Goal: Task Accomplishment & Management: Complete application form

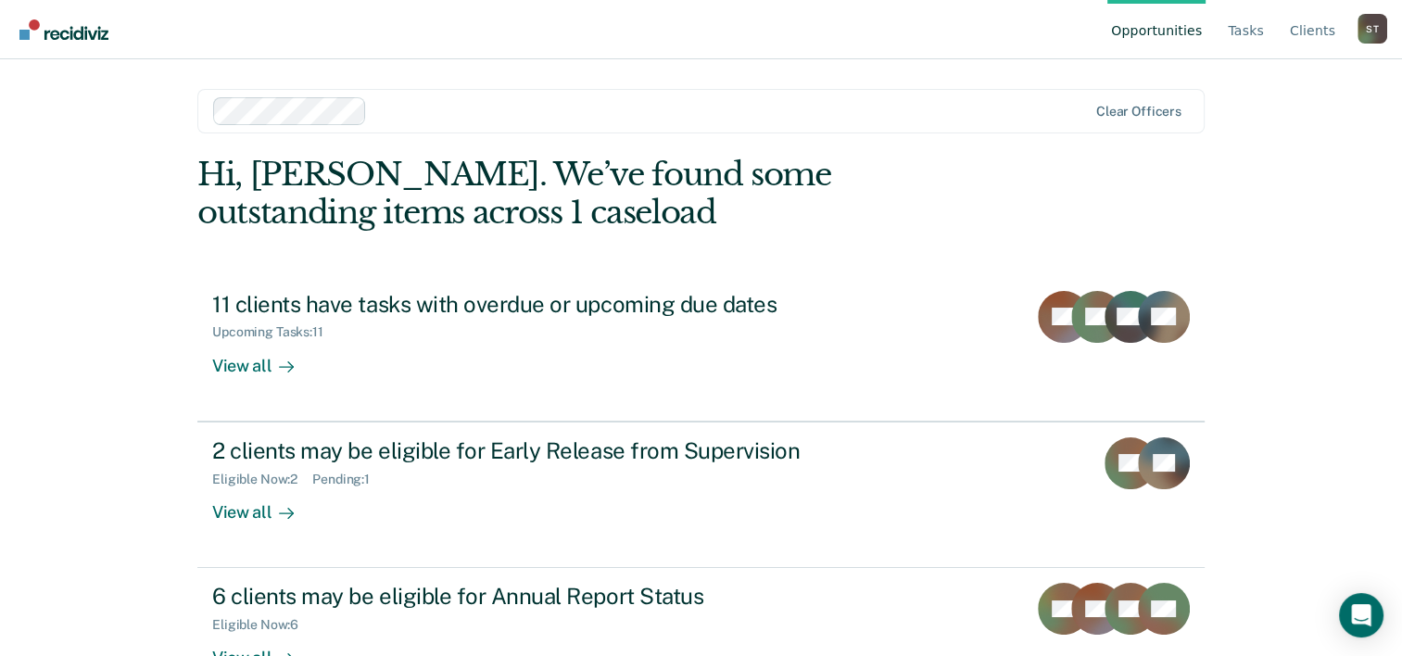
click at [1242, 235] on div "Opportunities Tasks Client s [PERSON_NAME] S T Profile How it works Log Out Cle…" at bounding box center [701, 328] width 1402 height 656
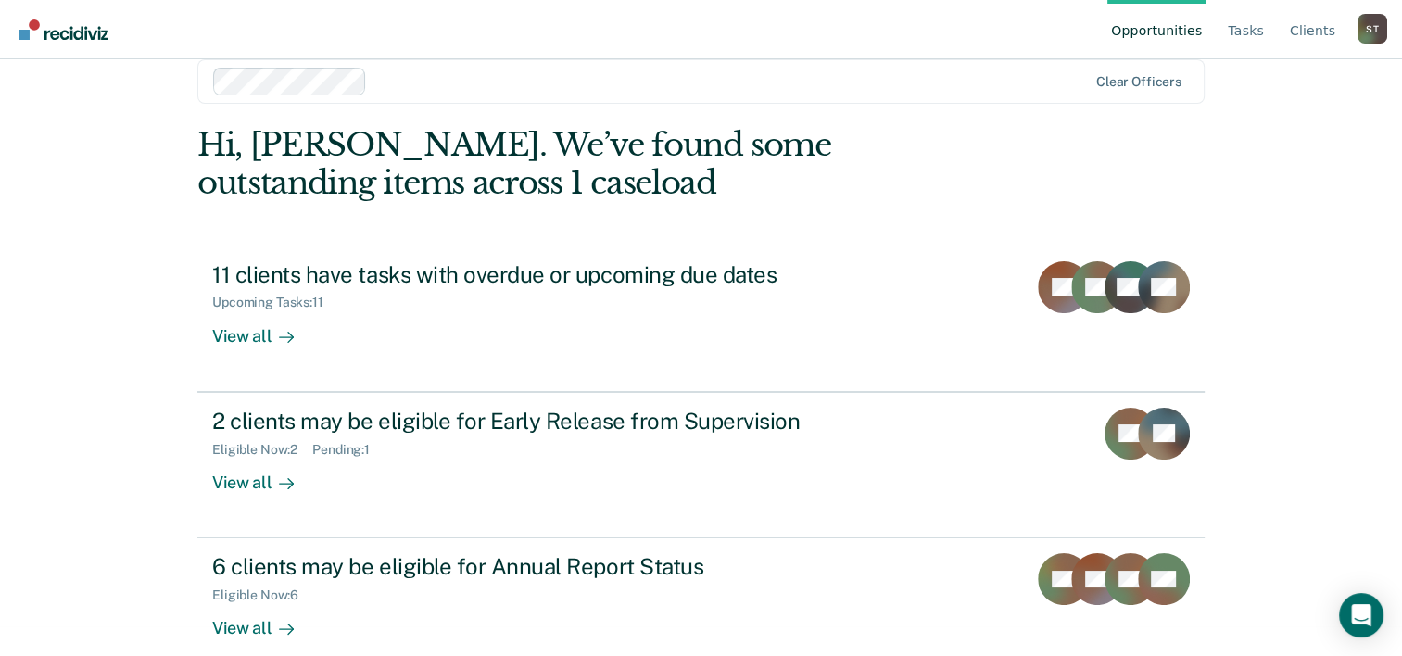
scroll to position [57, 0]
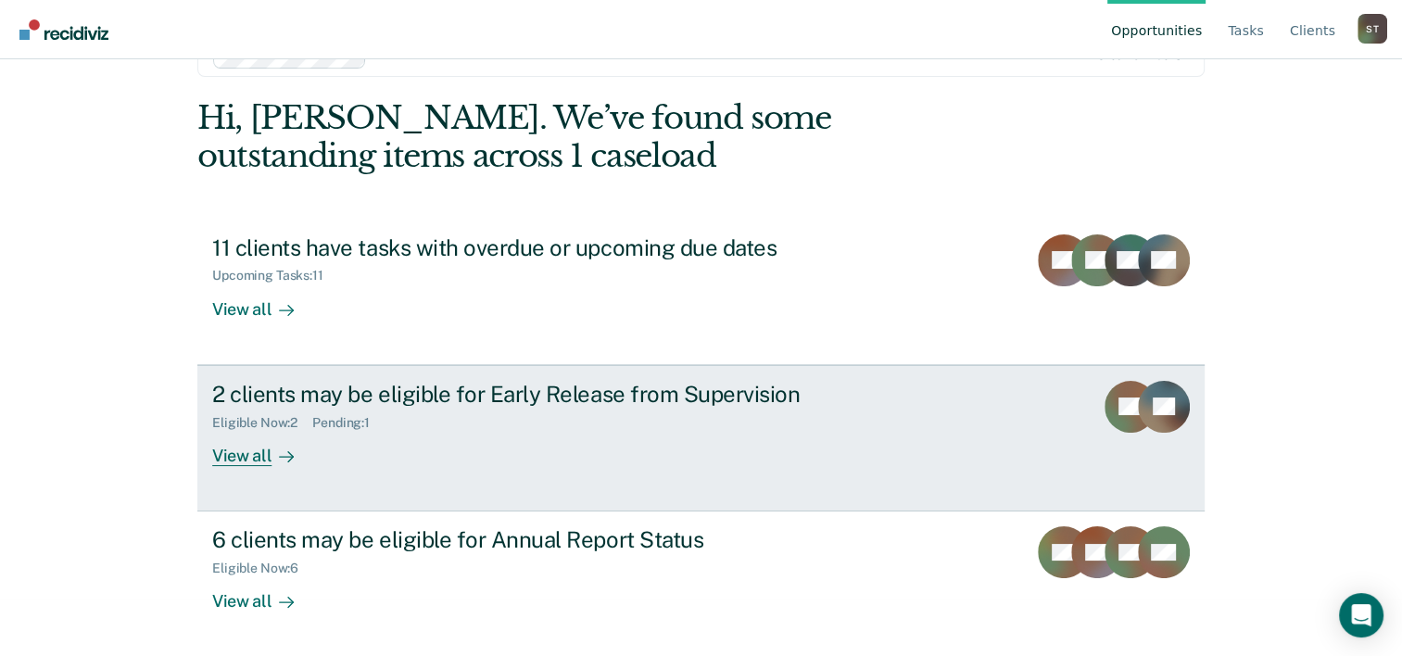
click at [215, 461] on div "View all" at bounding box center [264, 448] width 104 height 36
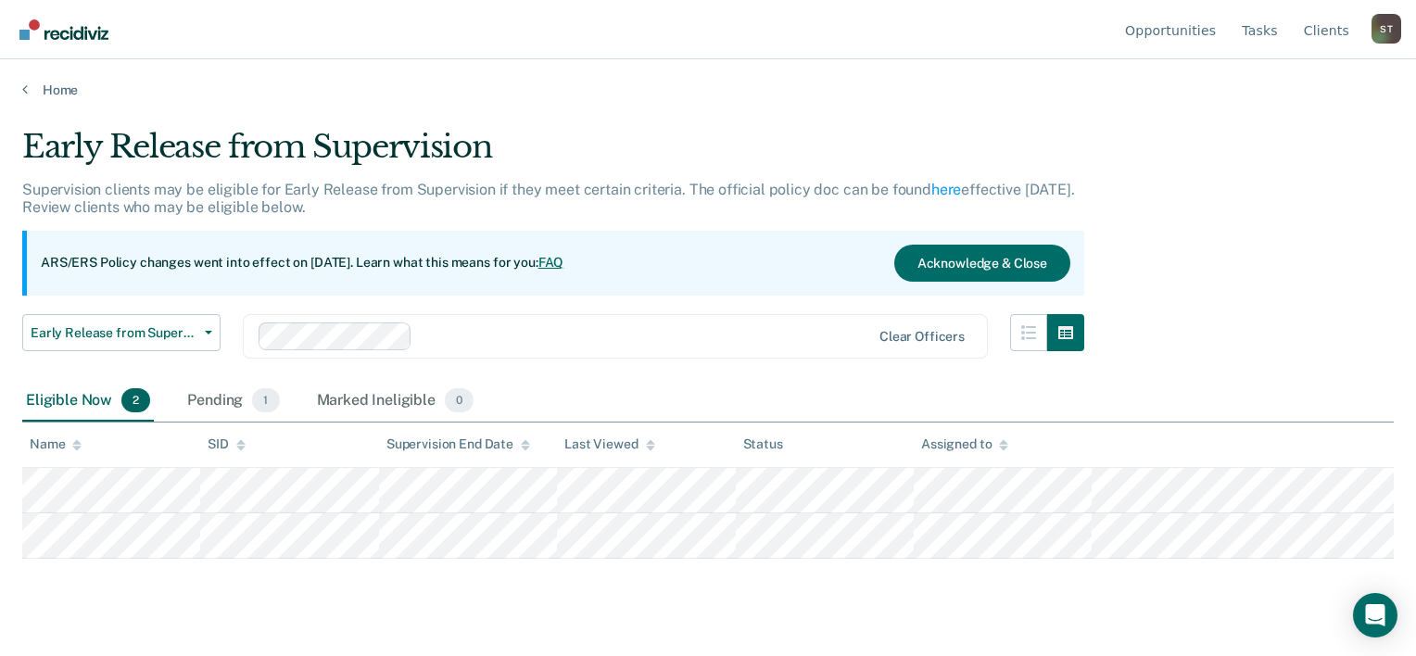
click at [1242, 321] on div "Early Release from Supervision Supervision clients may be eligible for Early Re…" at bounding box center [708, 322] width 1372 height 389
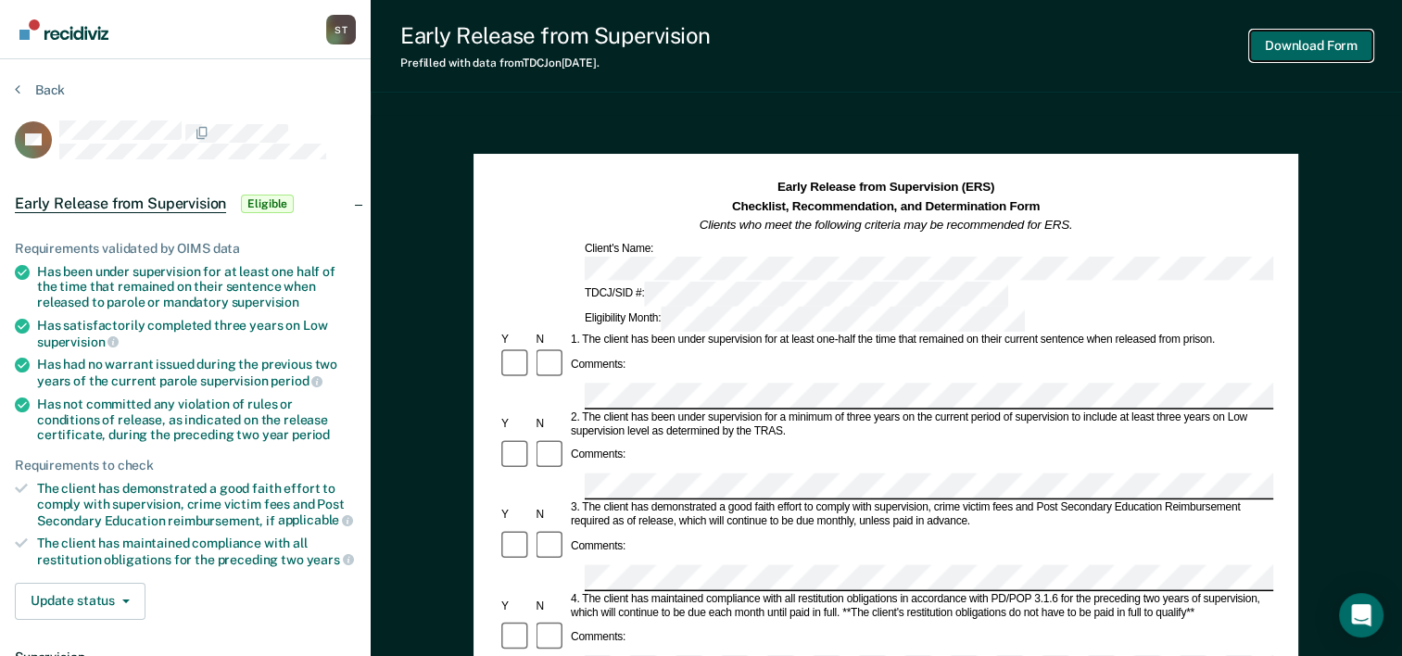
click at [1343, 52] on button "Download Form" at bounding box center [1311, 46] width 122 height 31
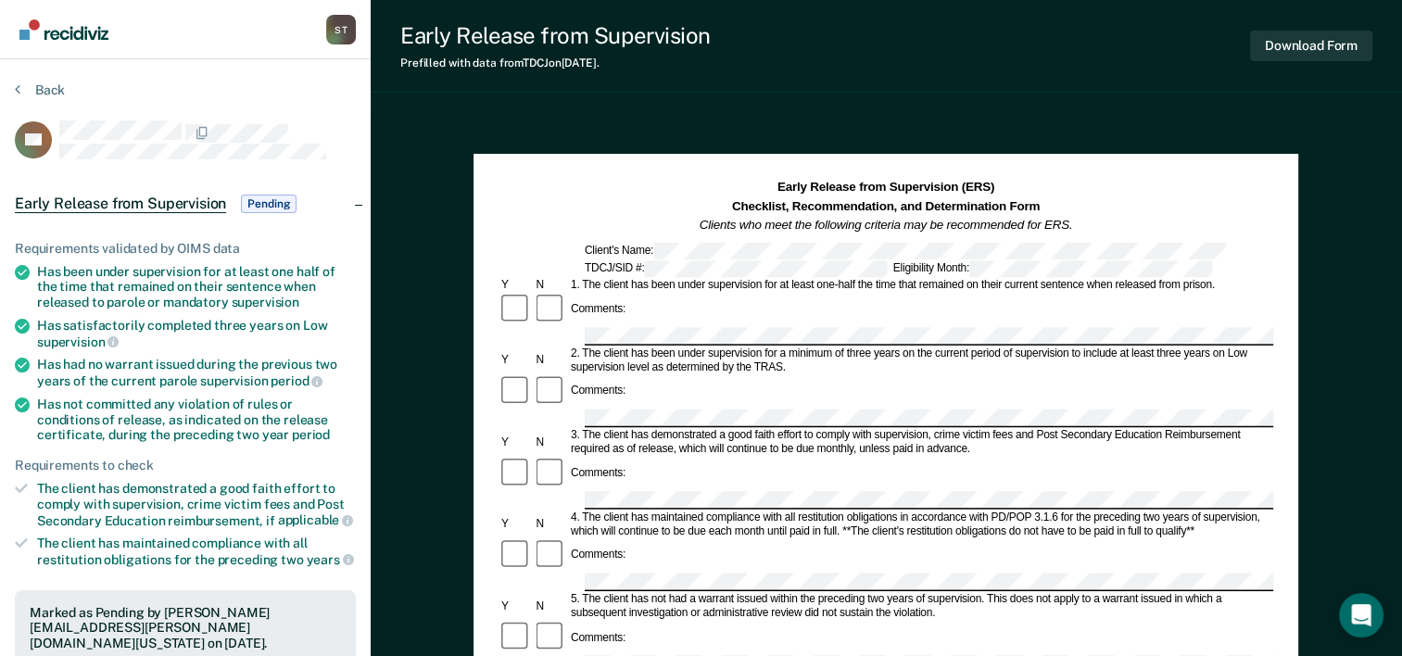
drag, startPoint x: 855, startPoint y: 104, endPoint x: 647, endPoint y: 8, distance: 228.5
click at [855, 104] on div "Early Release from Supervision Prefilled with data from TDCJ on [DATE] . Downlo…" at bounding box center [887, 644] width 1032 height 1288
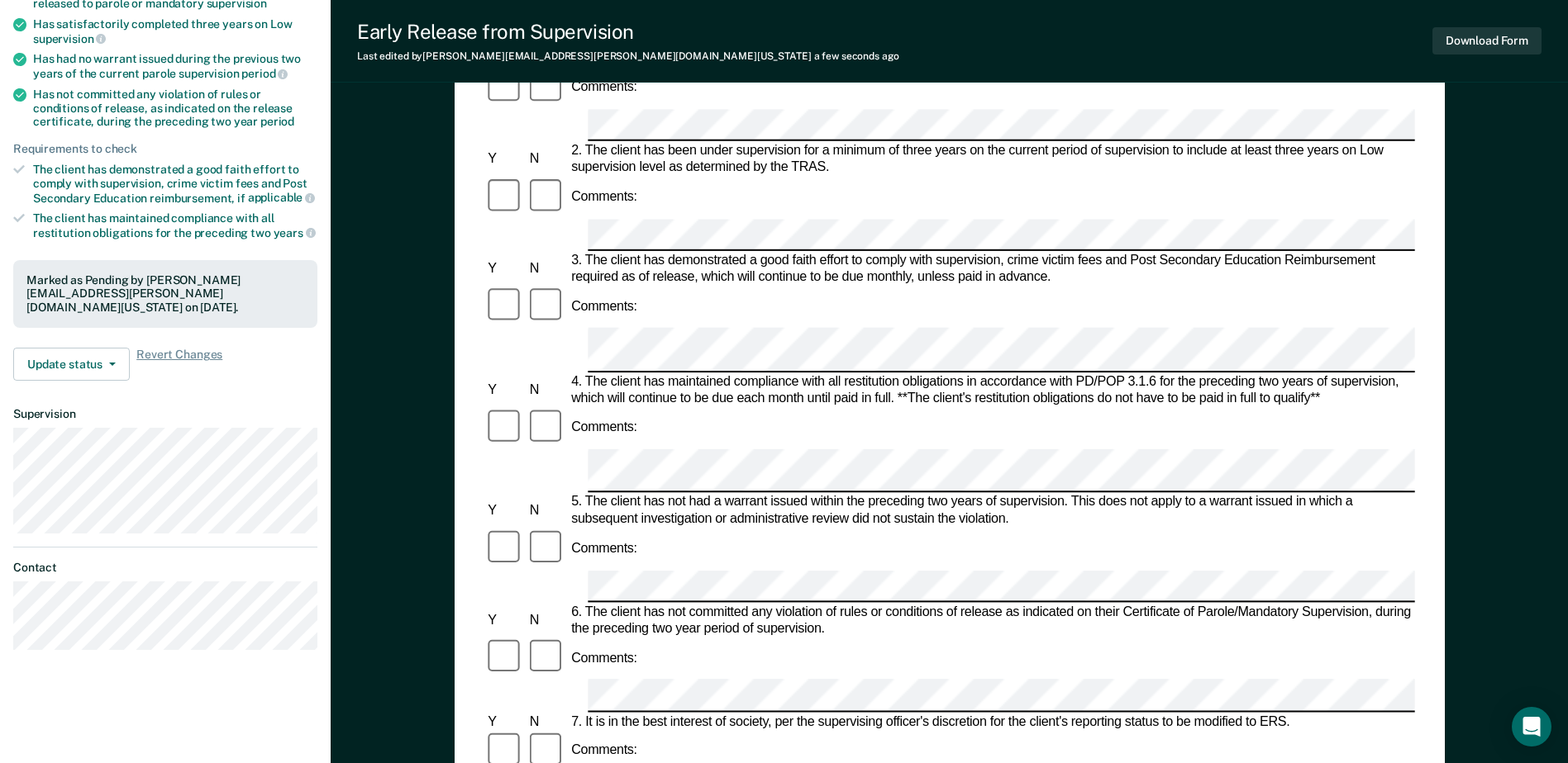
scroll to position [331, 0]
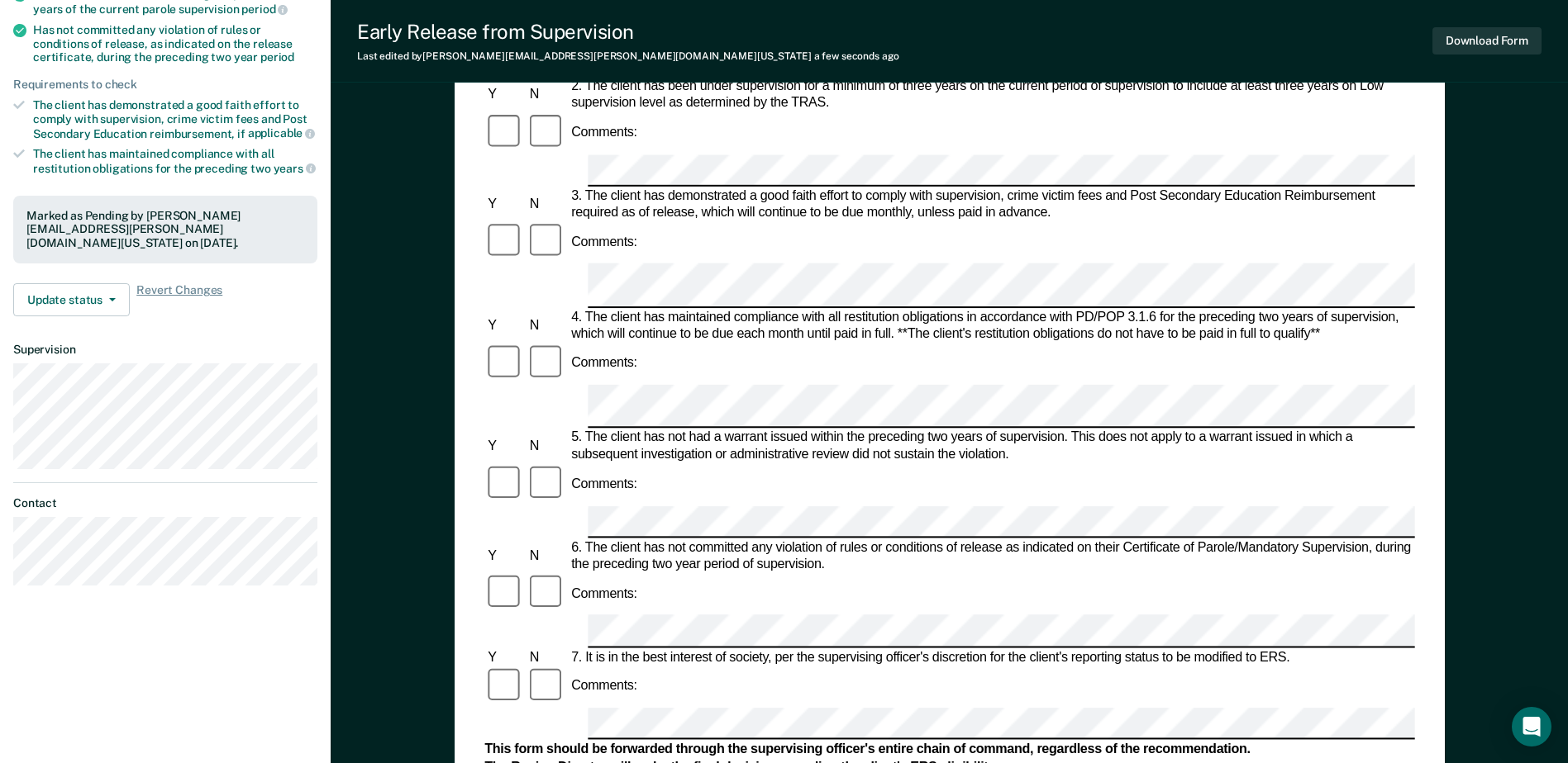
click at [527, 343] on div at bounding box center [546, 364] width 41 height 42
click at [1262, 402] on div "Early Release from Supervision (ERS) Checklist, Recommendation, and Determinati…" at bounding box center [949, 498] width 1237 height 1453
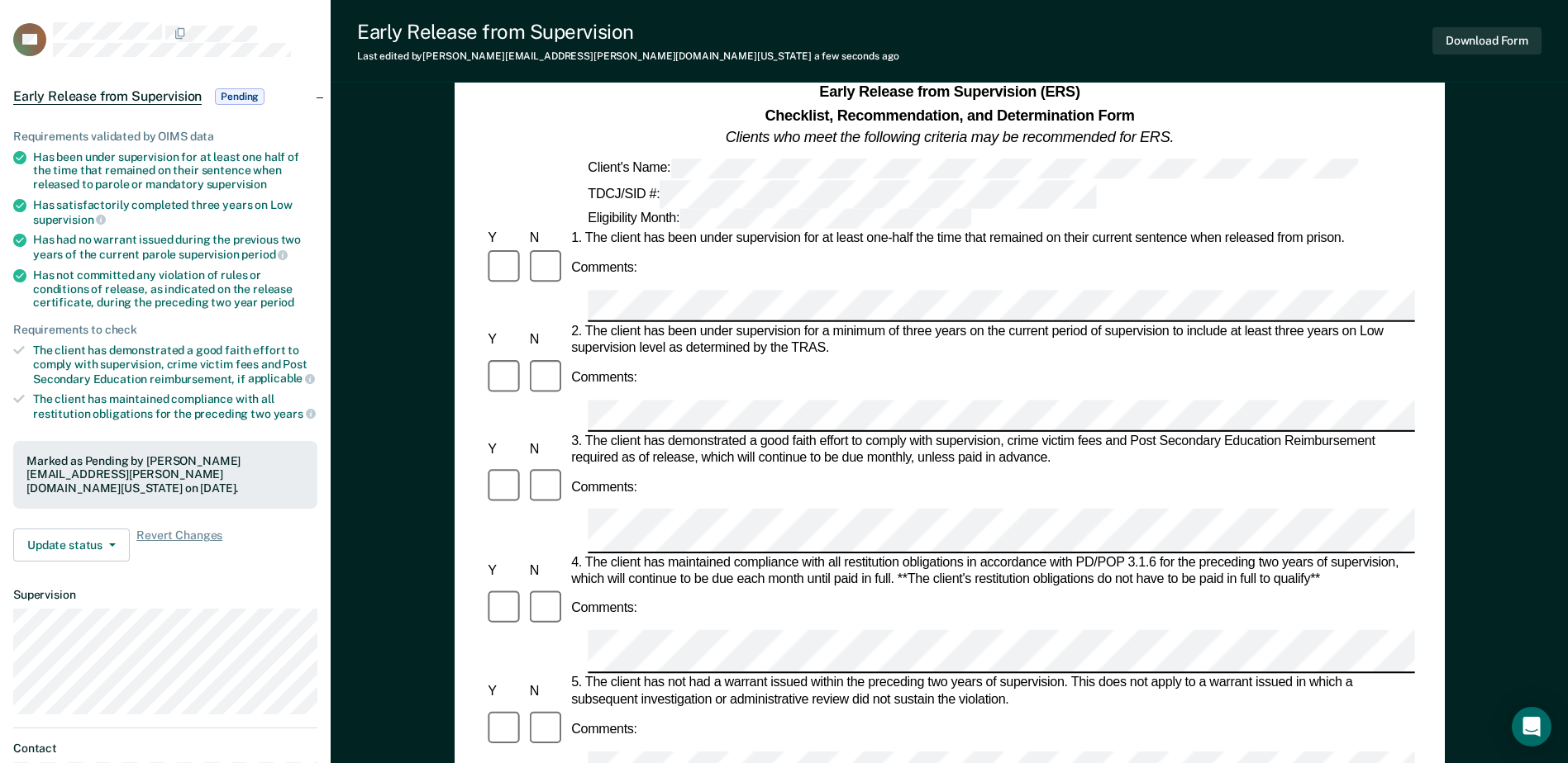
scroll to position [0, 0]
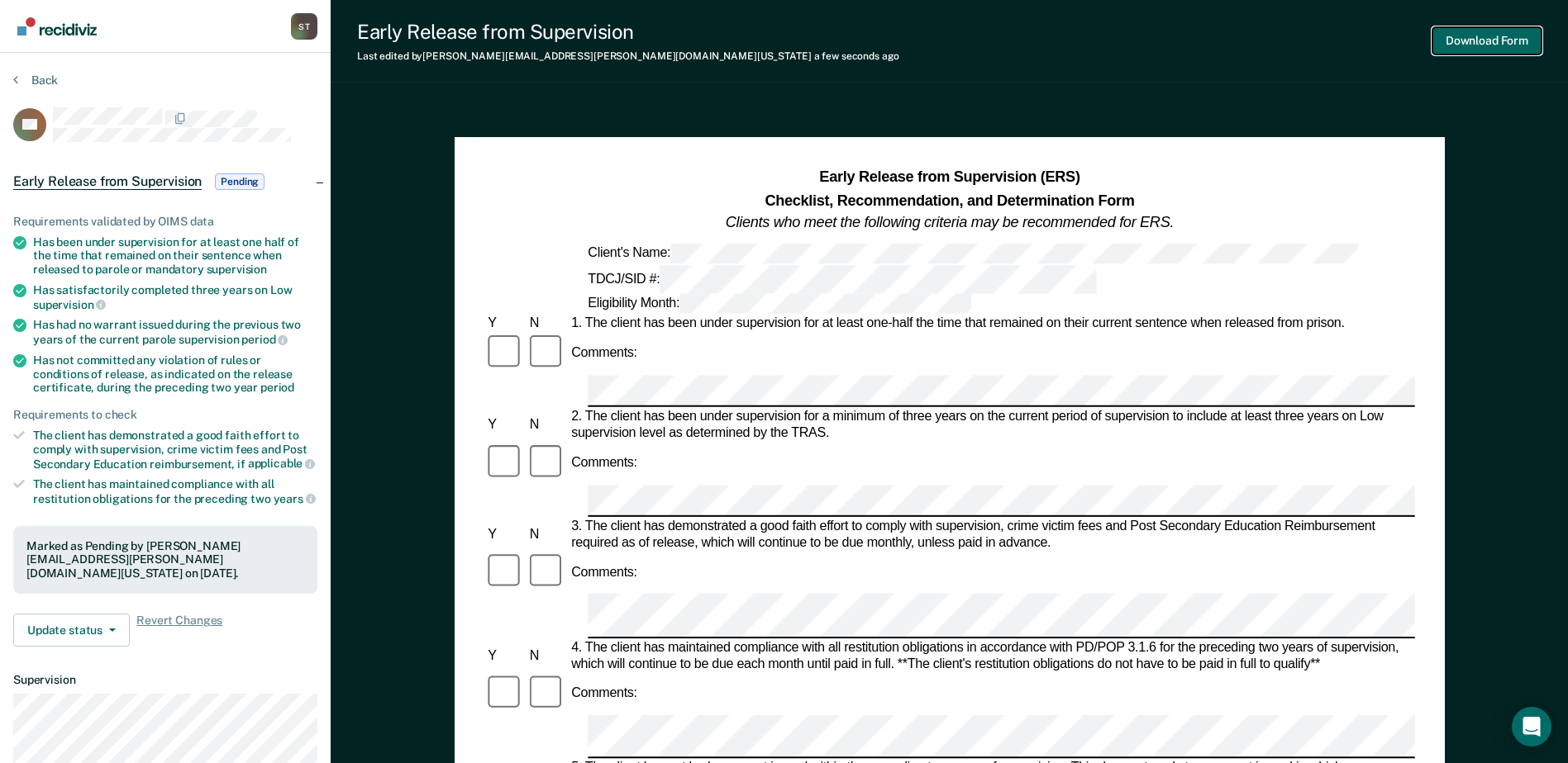
click at [1262, 45] on button "Download Form" at bounding box center [1487, 41] width 109 height 28
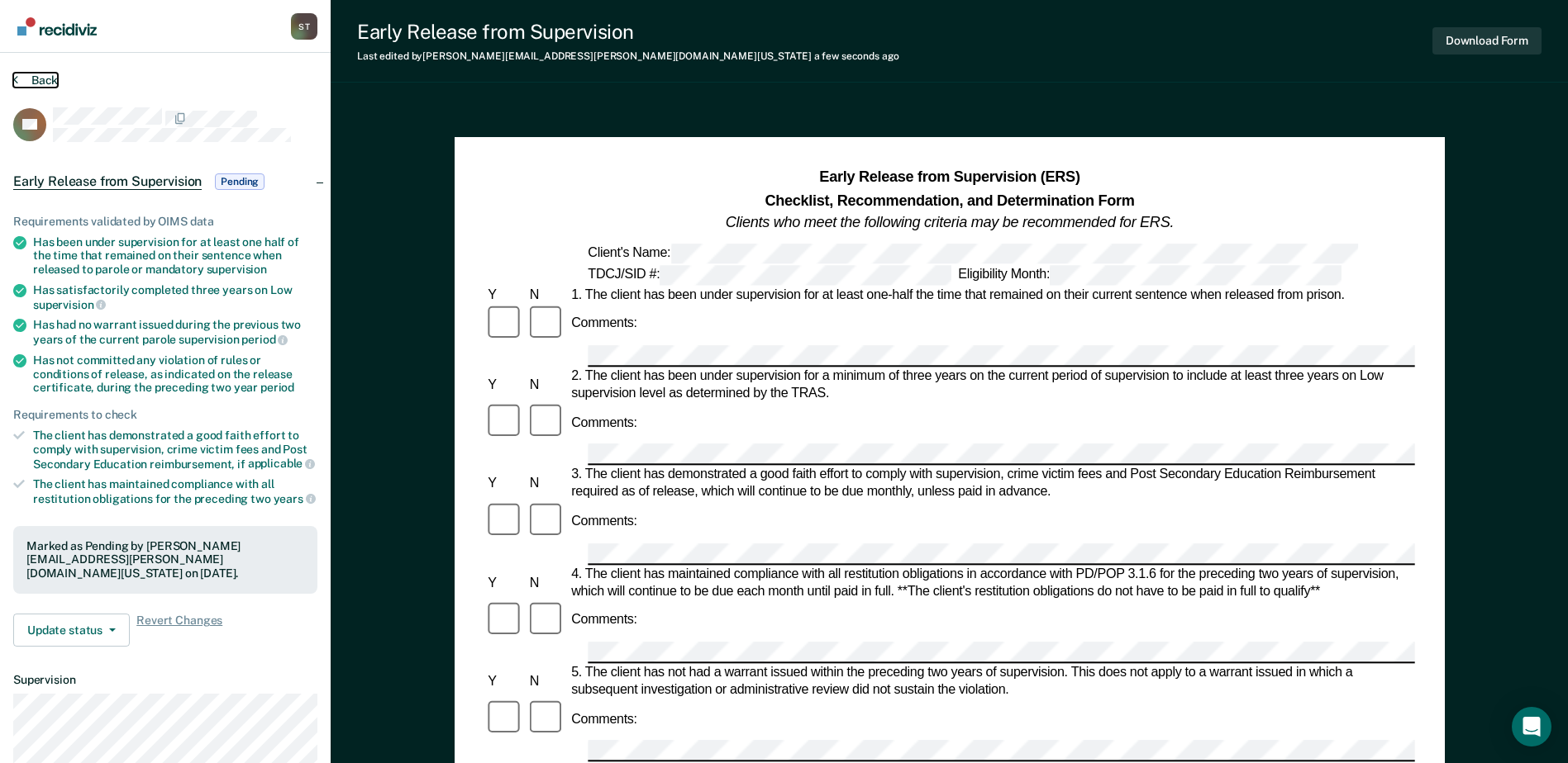
click at [37, 78] on button "Back" at bounding box center [36, 80] width 45 height 15
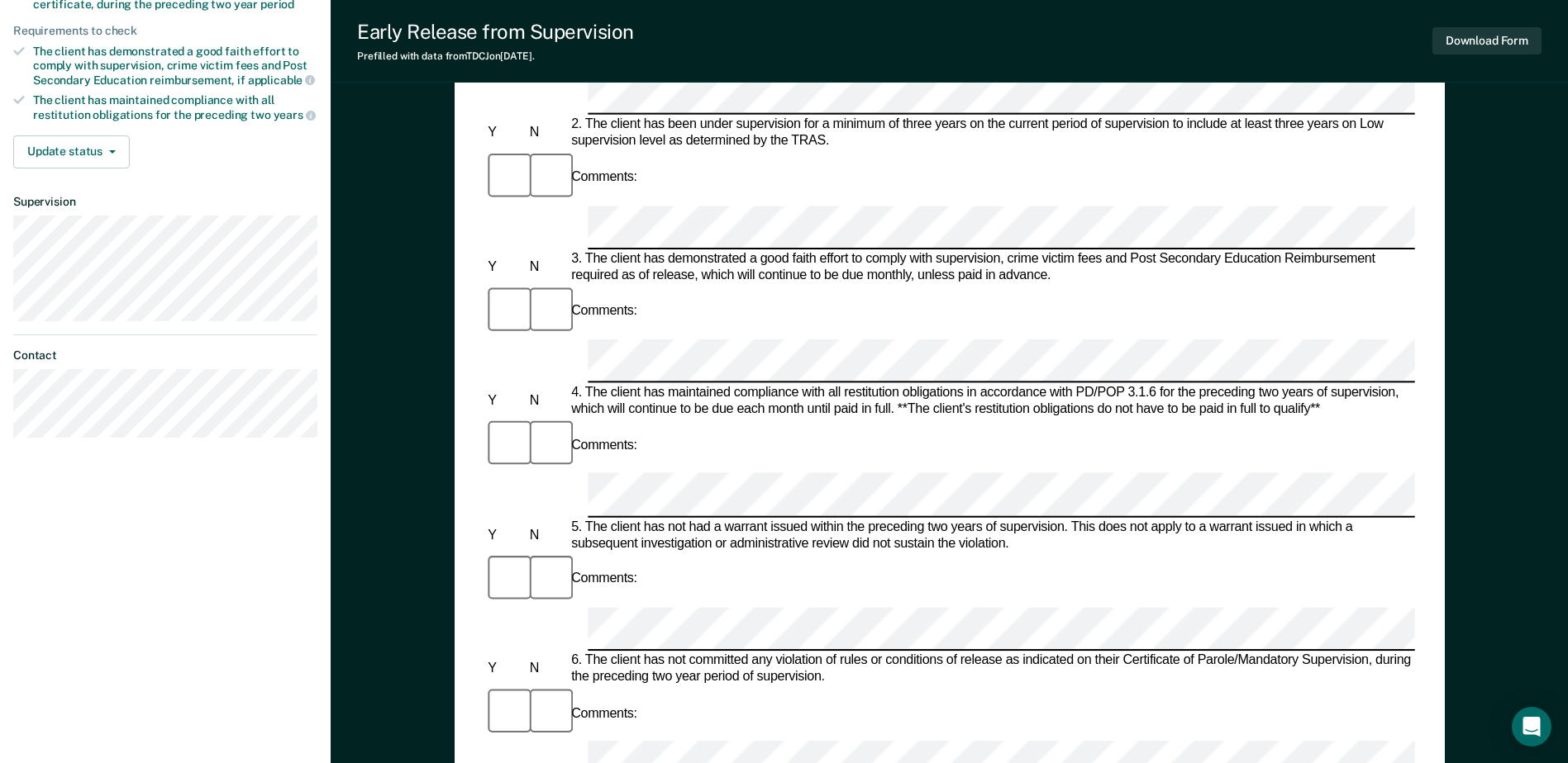
scroll to position [413, 0]
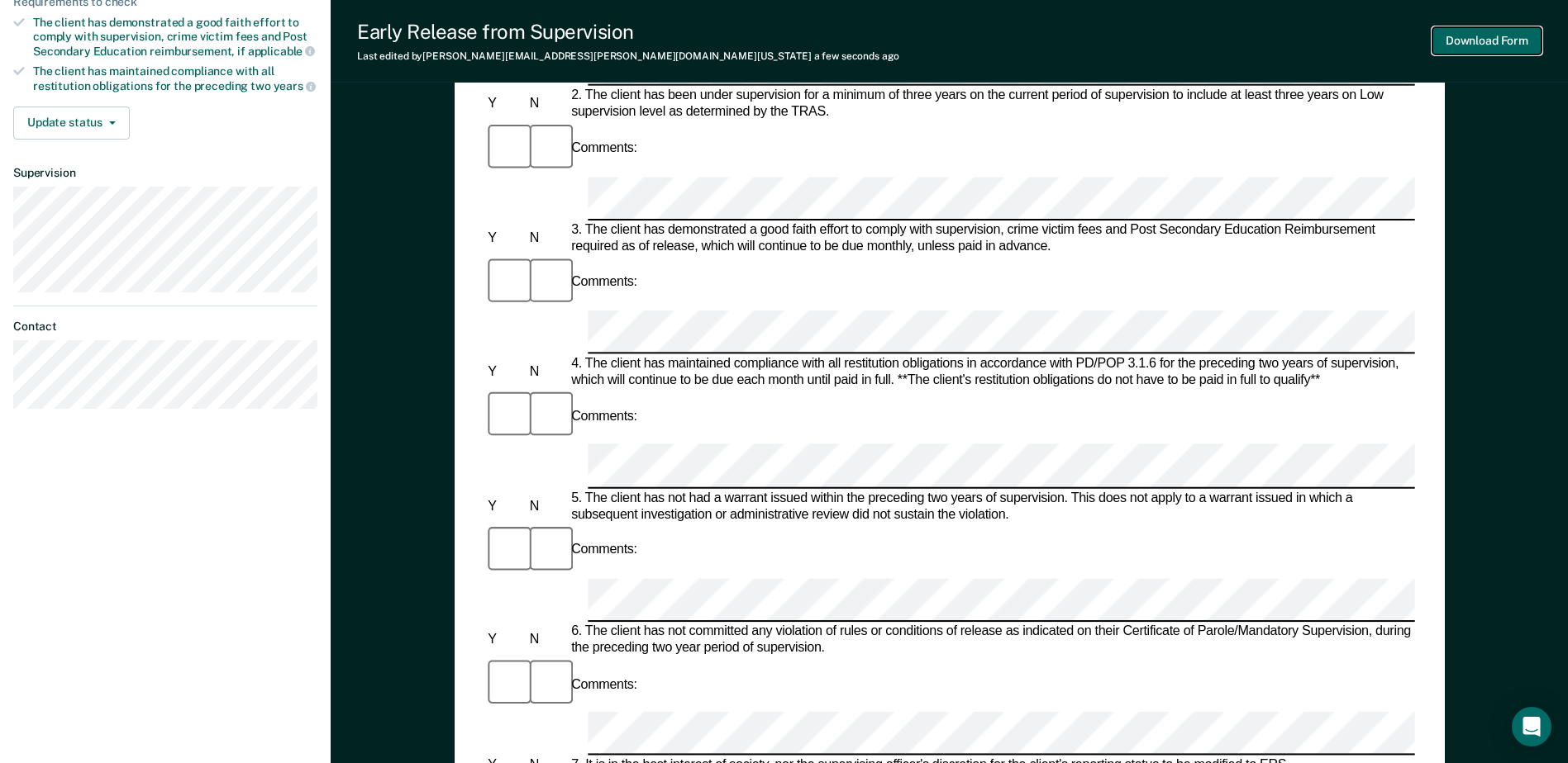
click at [1262, 42] on button "Download Form" at bounding box center [1487, 41] width 109 height 28
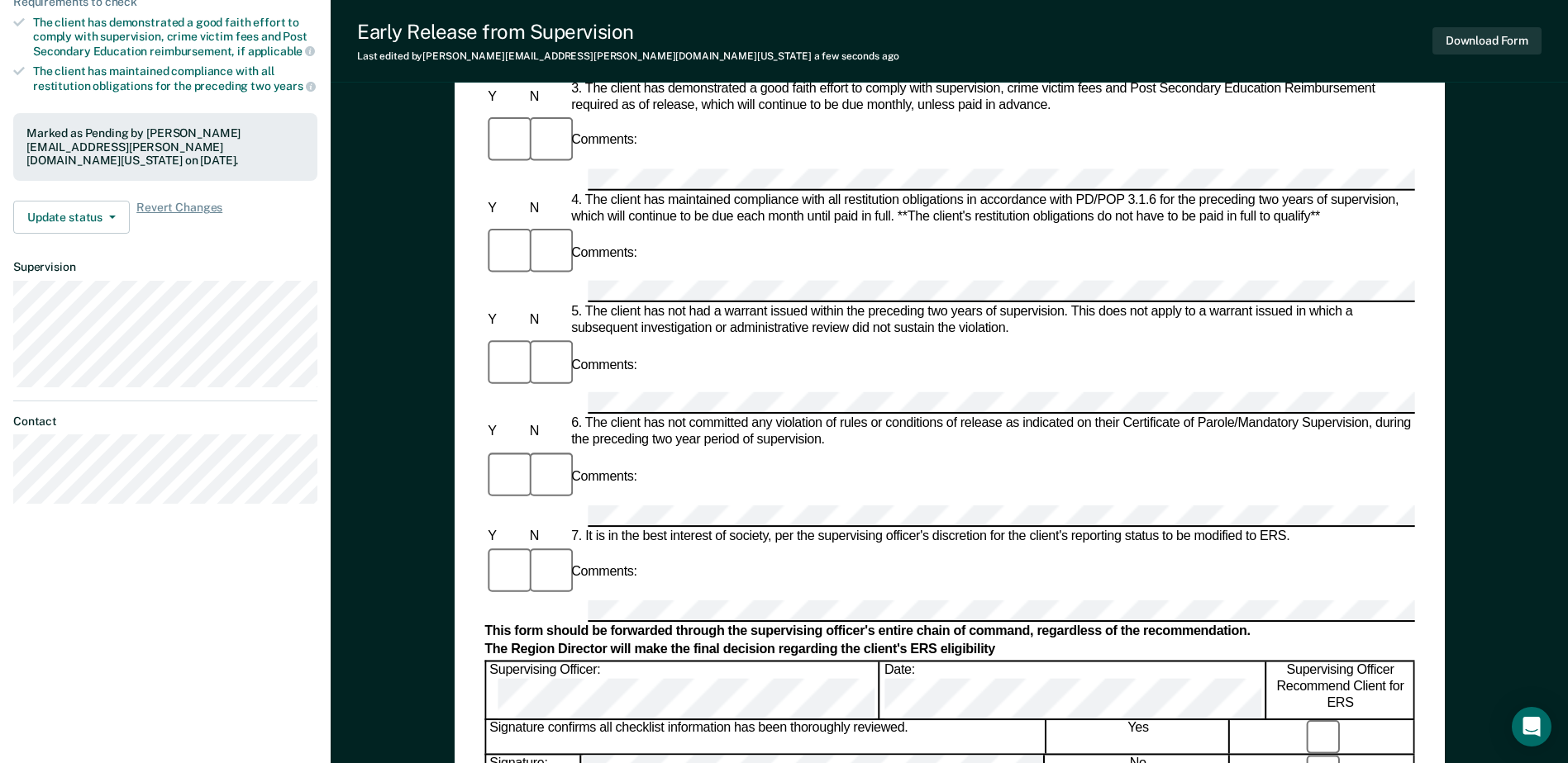
click at [377, 356] on div "Early Release from Supervision (ERS) Checklist, Recommendation, and Determinati…" at bounding box center [949, 416] width 1237 height 1453
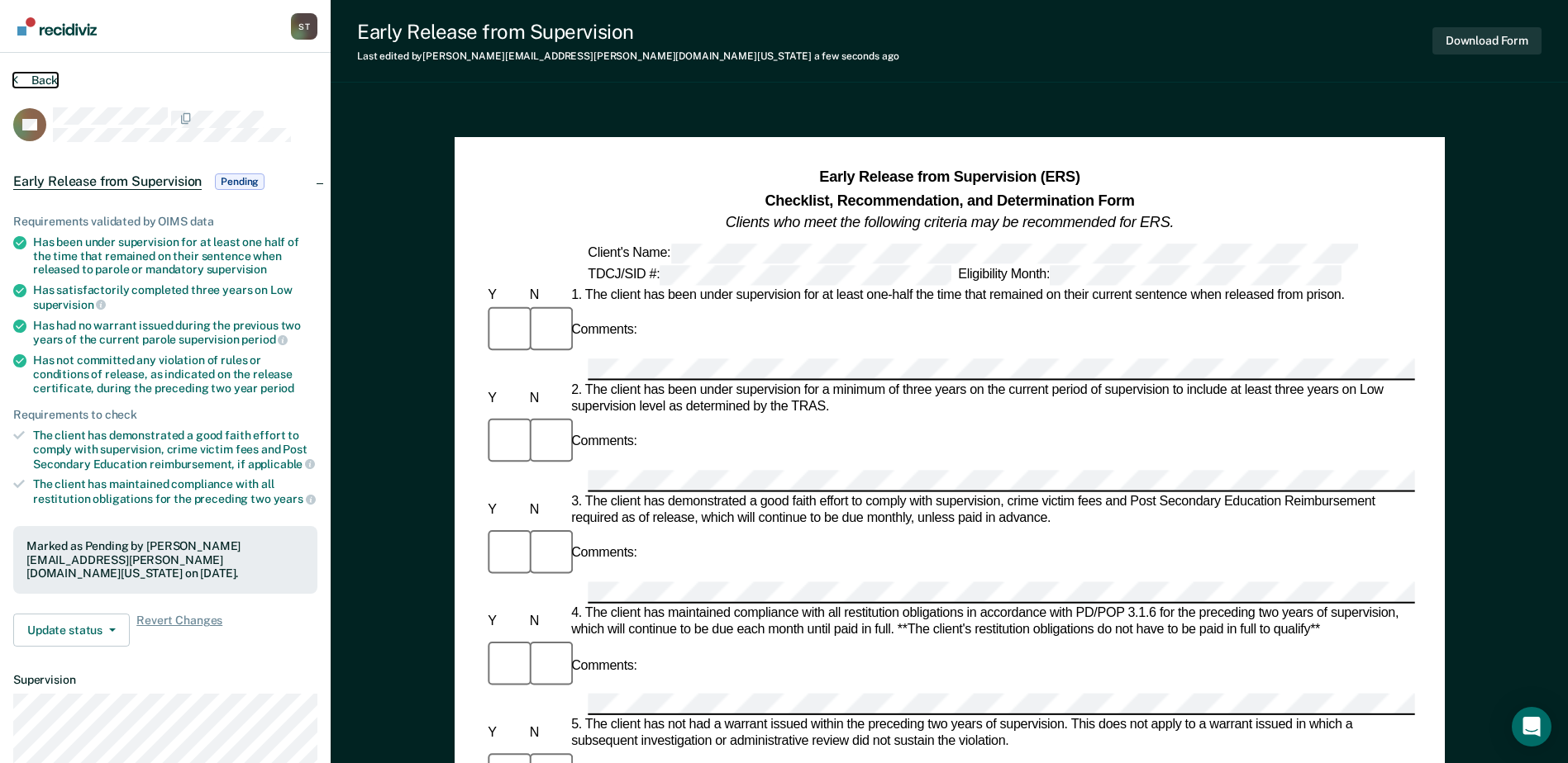
click at [44, 75] on button "Back" at bounding box center [36, 80] width 45 height 15
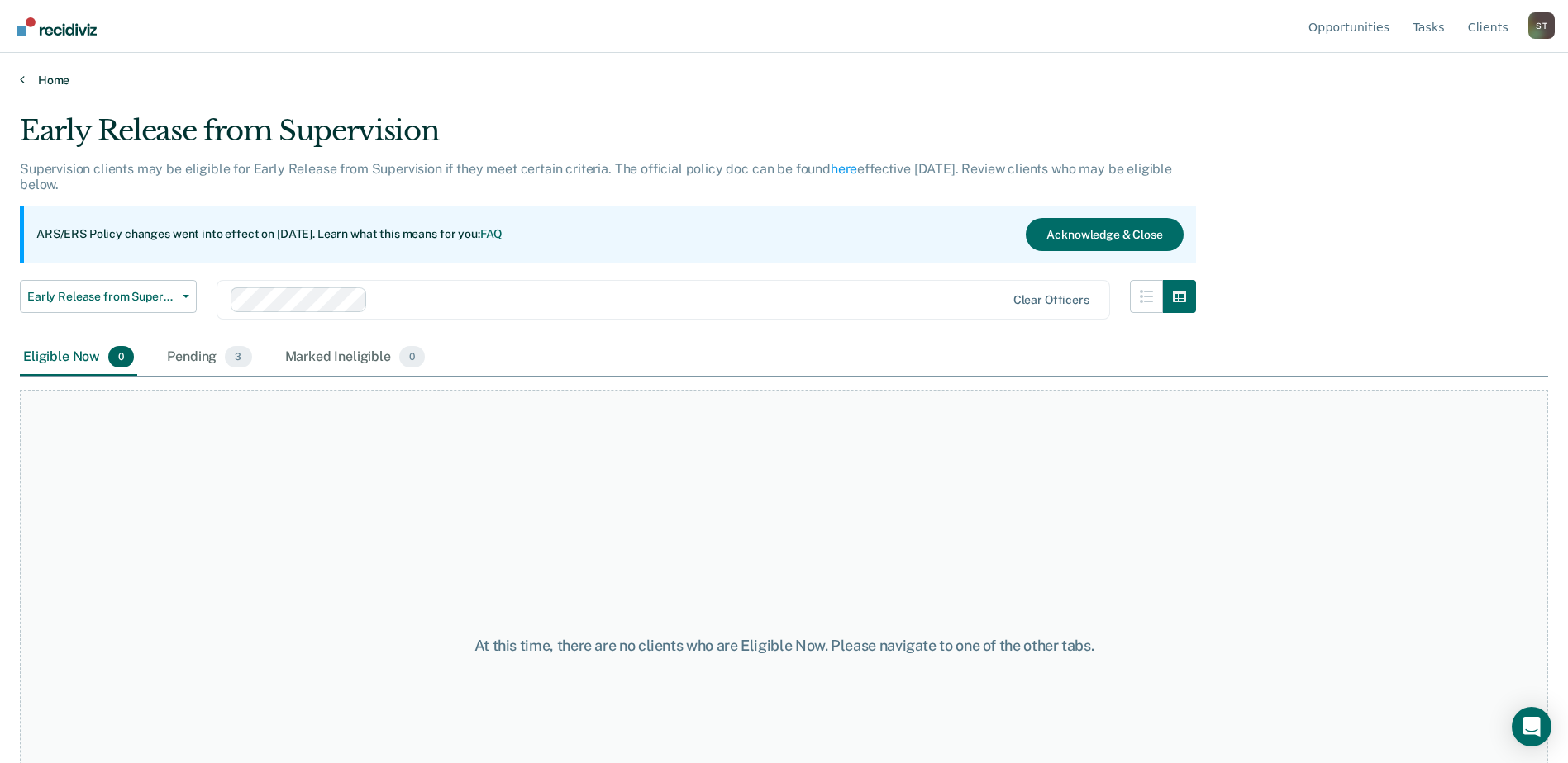
click at [56, 85] on link "Home" at bounding box center [784, 80] width 1529 height 15
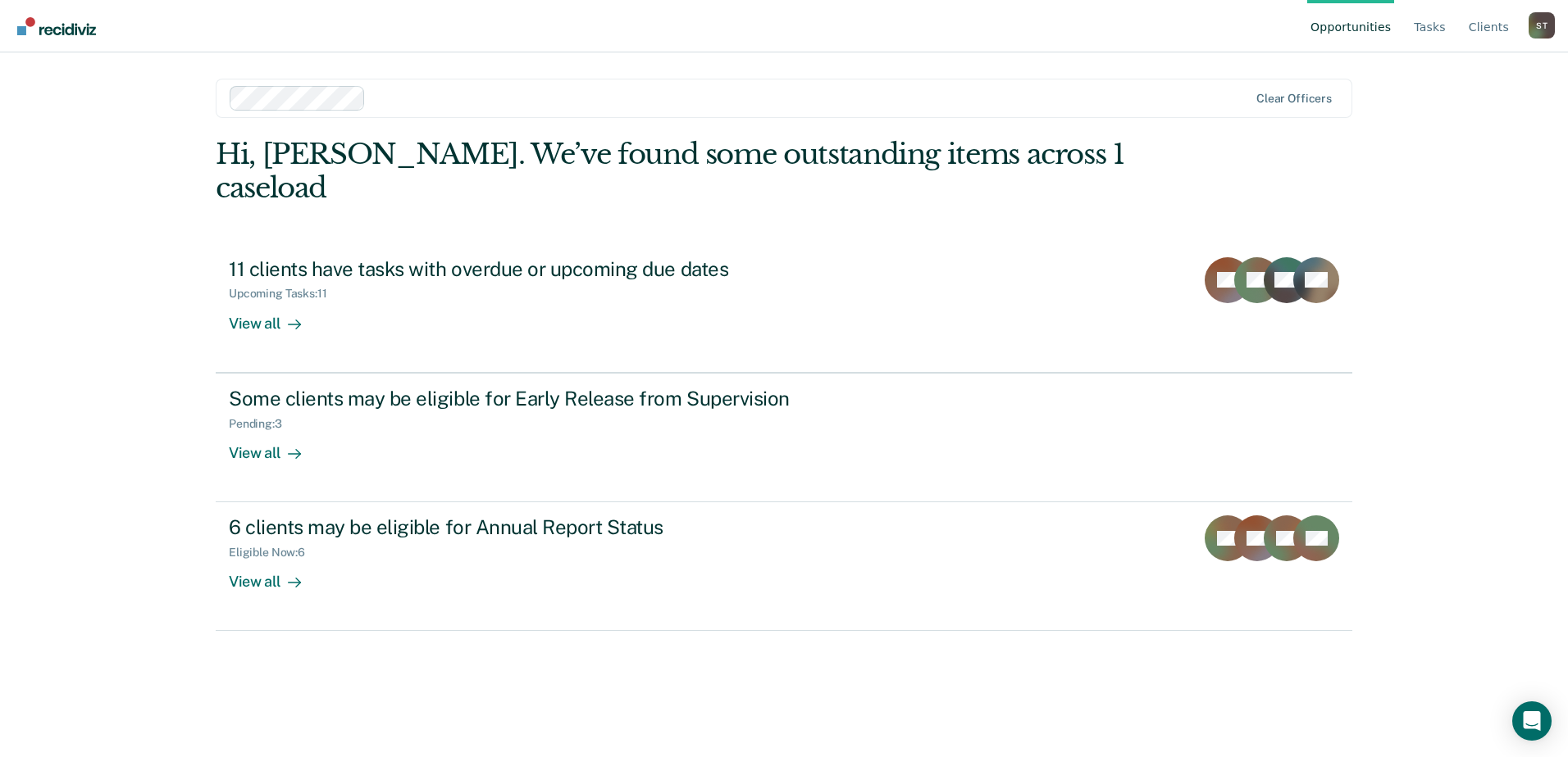
click at [1252, 397] on div "Opportunities Tasks Client s [PERSON_NAME] S T Profile How it works Log Out Cle…" at bounding box center [784, 378] width 1568 height 757
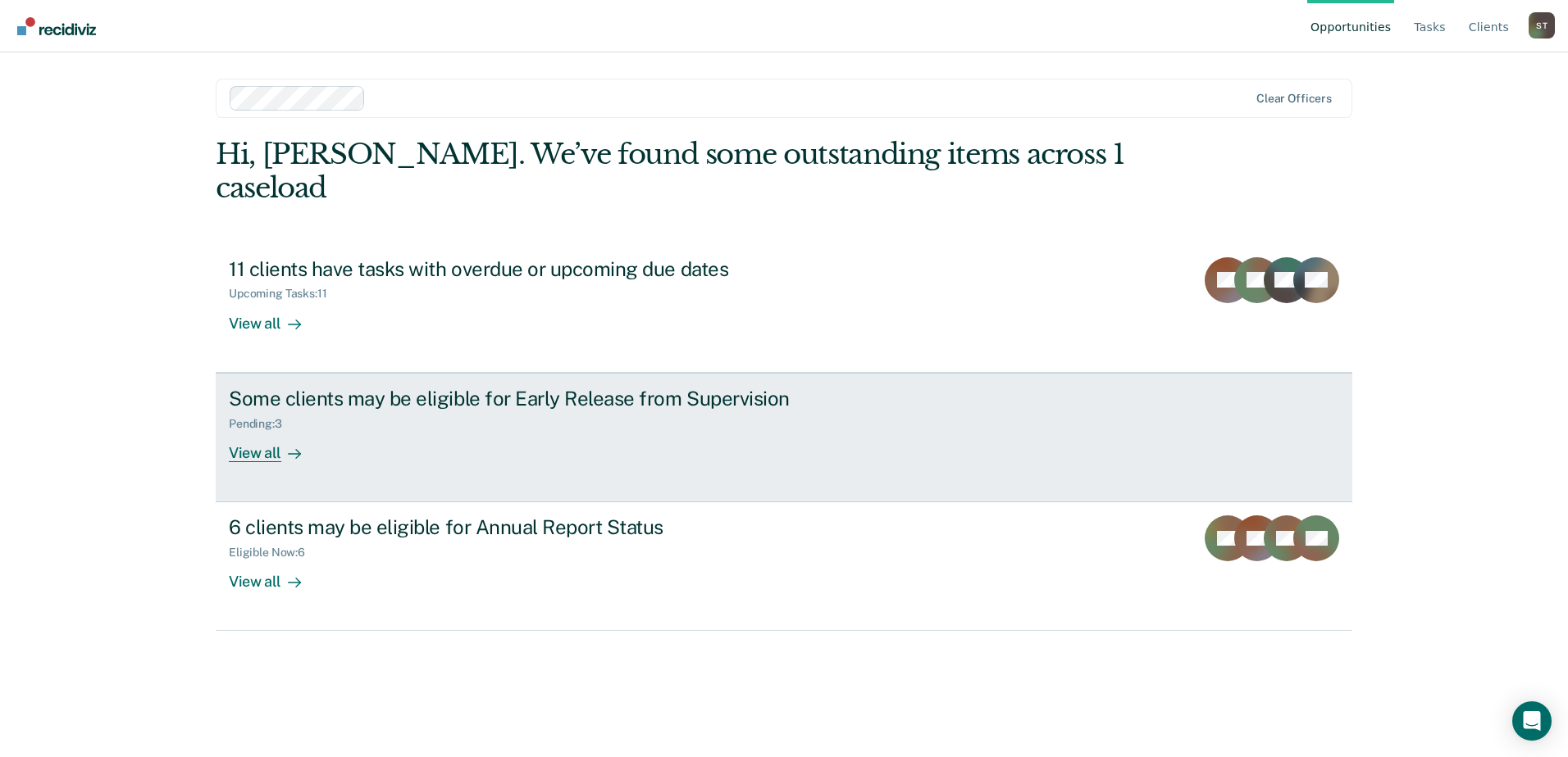
click at [277, 431] on div "View all" at bounding box center [275, 447] width 92 height 32
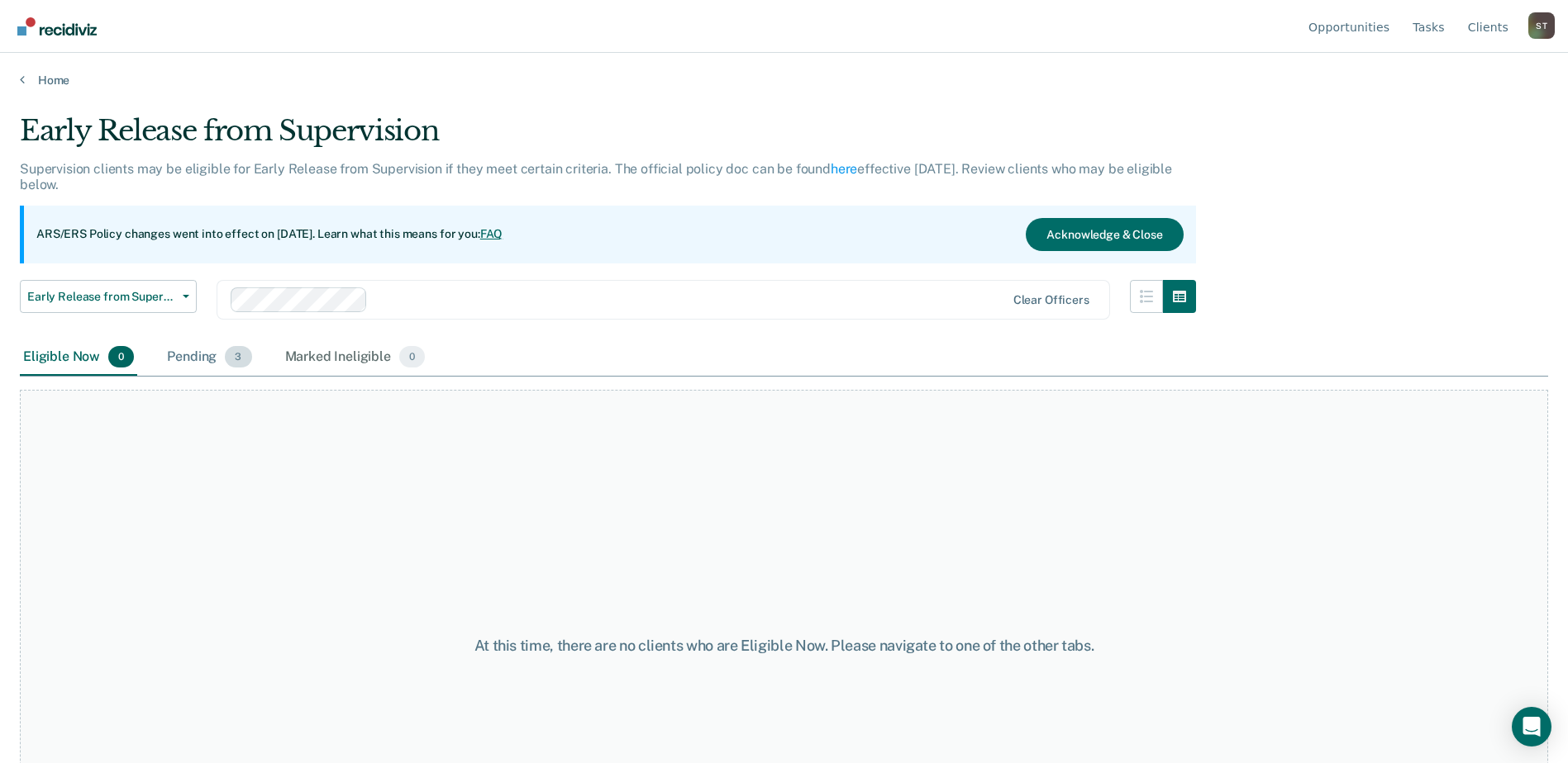
click at [193, 356] on div "Pending 3" at bounding box center [210, 357] width 91 height 37
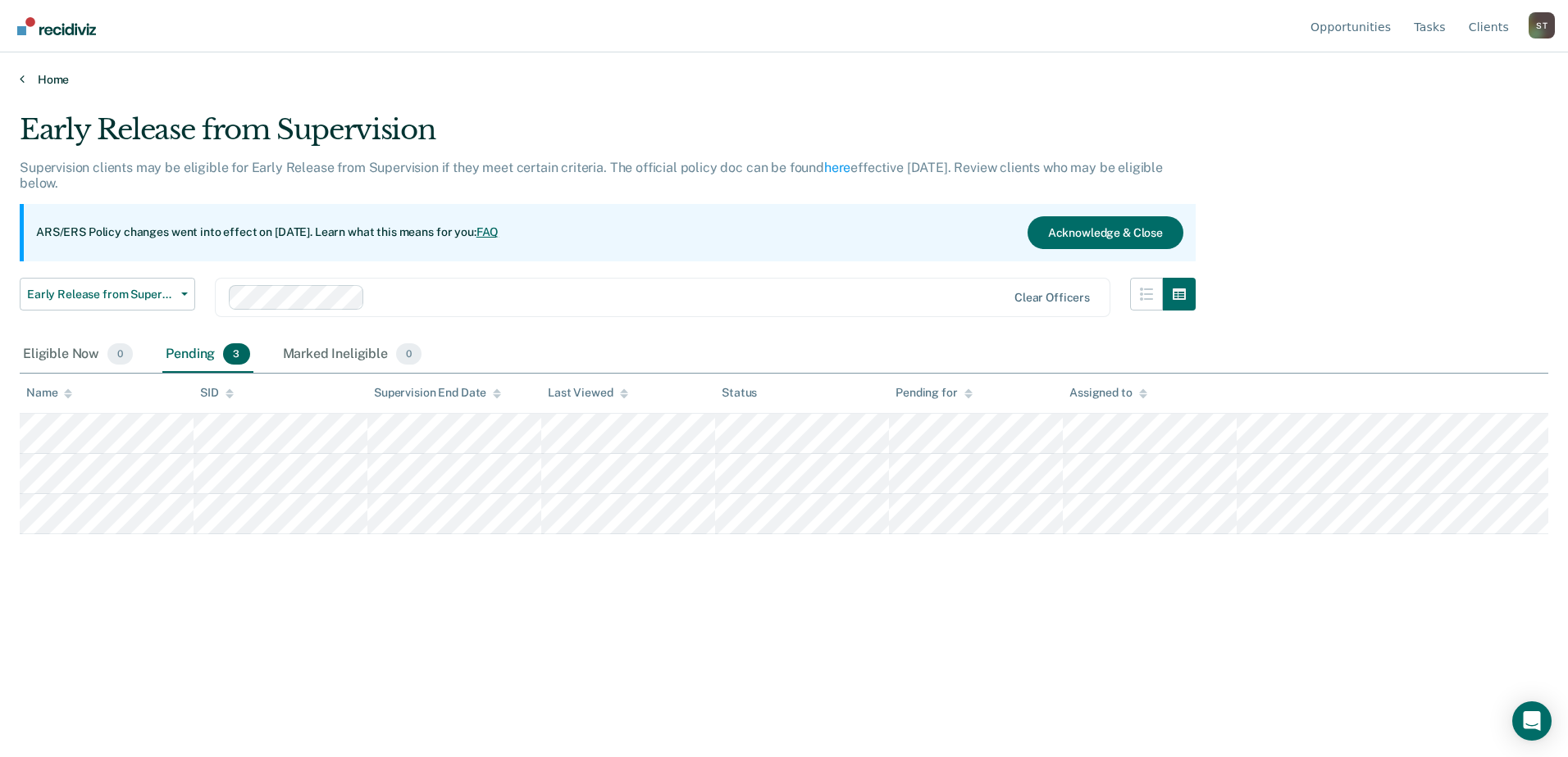
click at [45, 85] on link "Home" at bounding box center [784, 80] width 1529 height 15
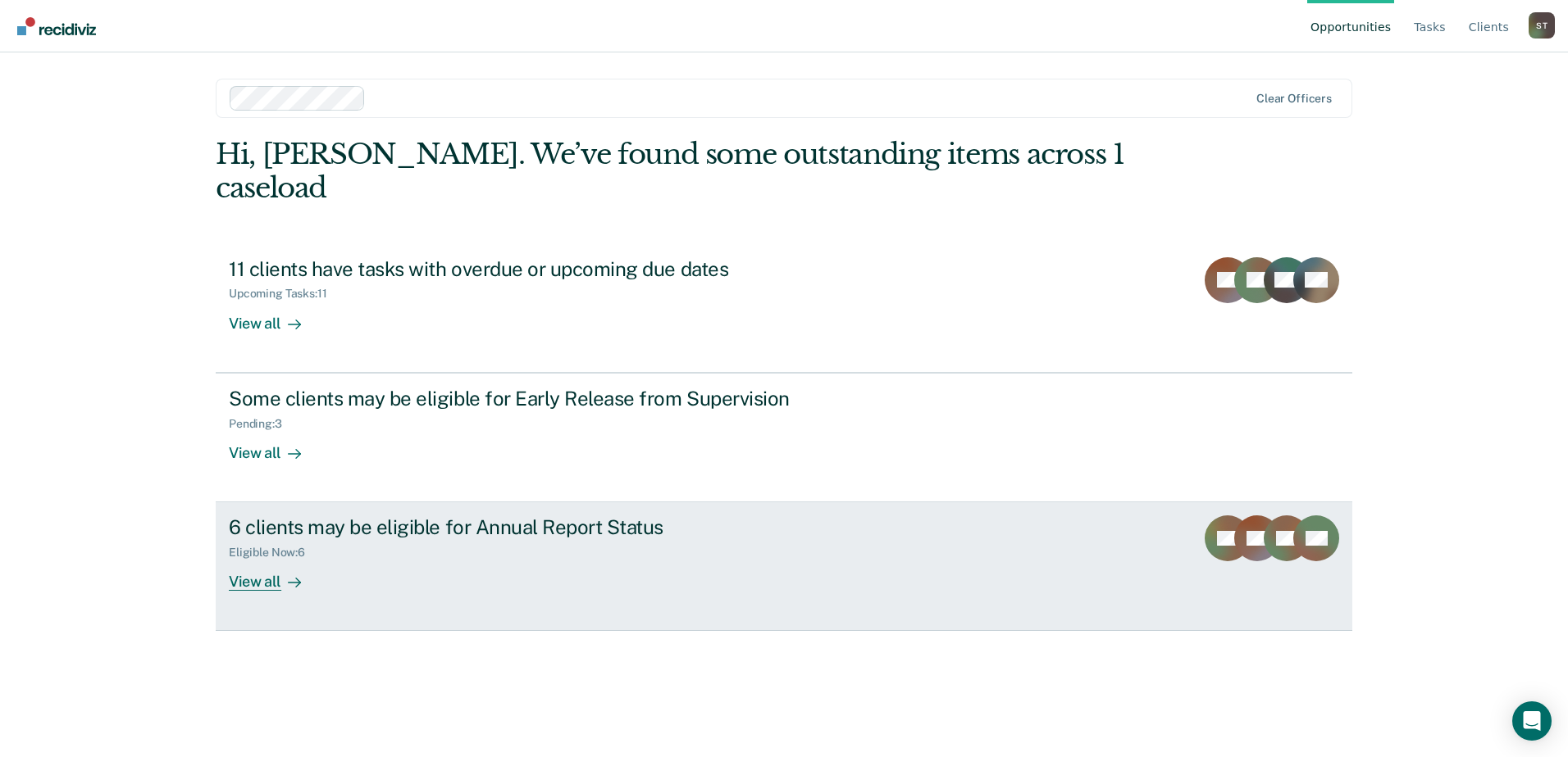
click at [246, 560] on div "View all" at bounding box center [275, 576] width 92 height 32
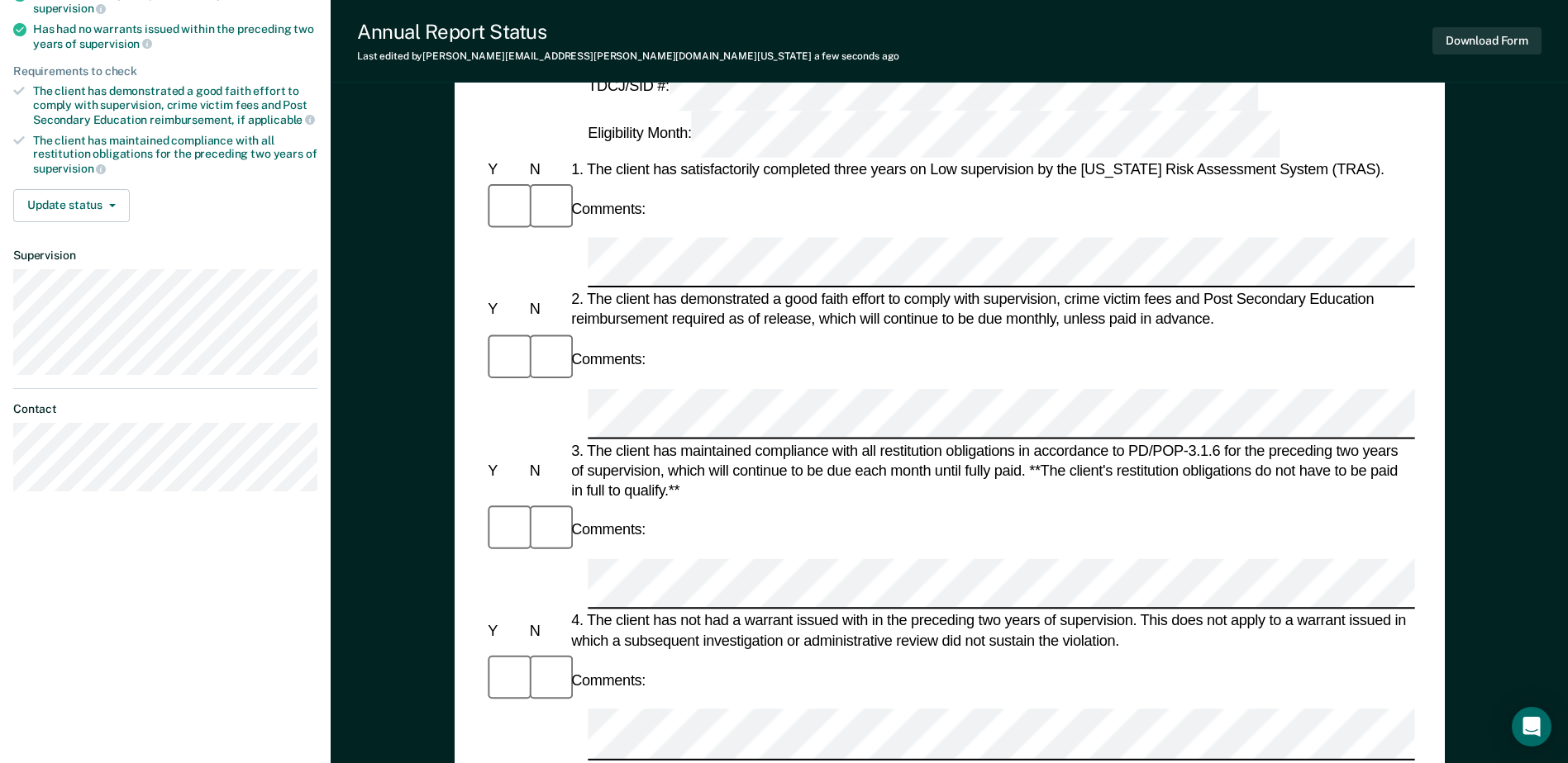
scroll to position [331, 0]
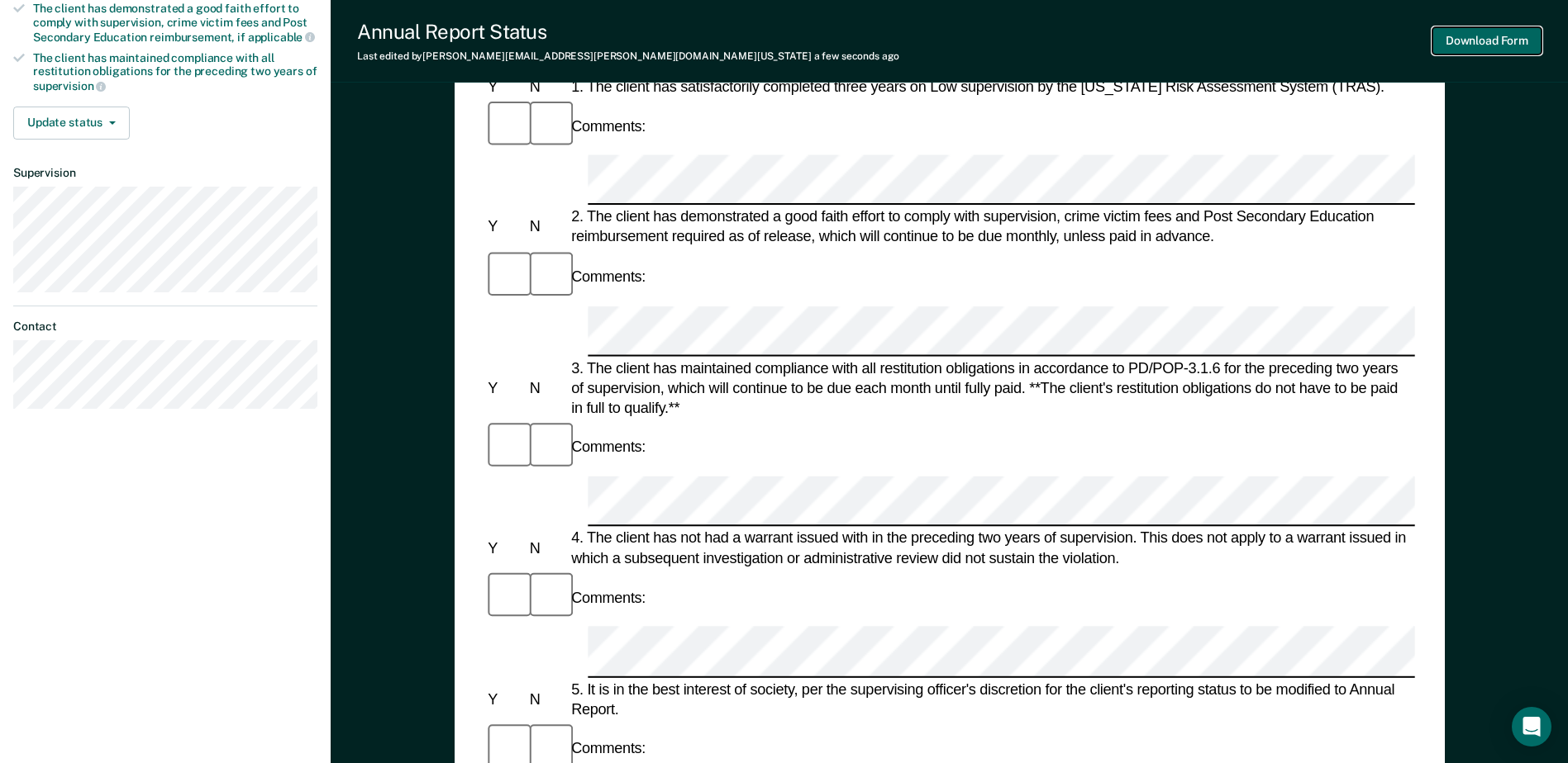
click at [1262, 39] on button "Download Form" at bounding box center [1487, 41] width 109 height 28
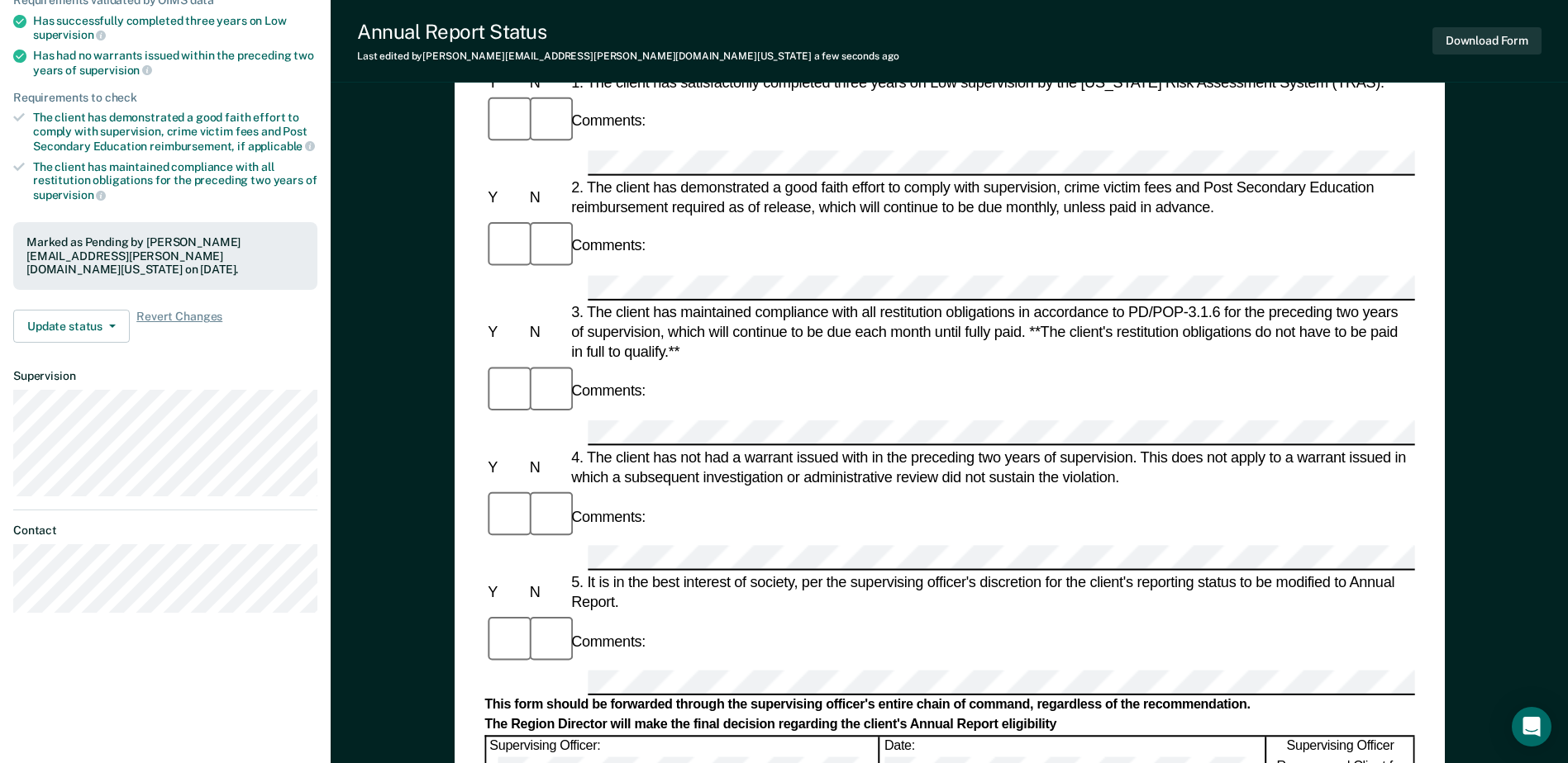
scroll to position [0, 0]
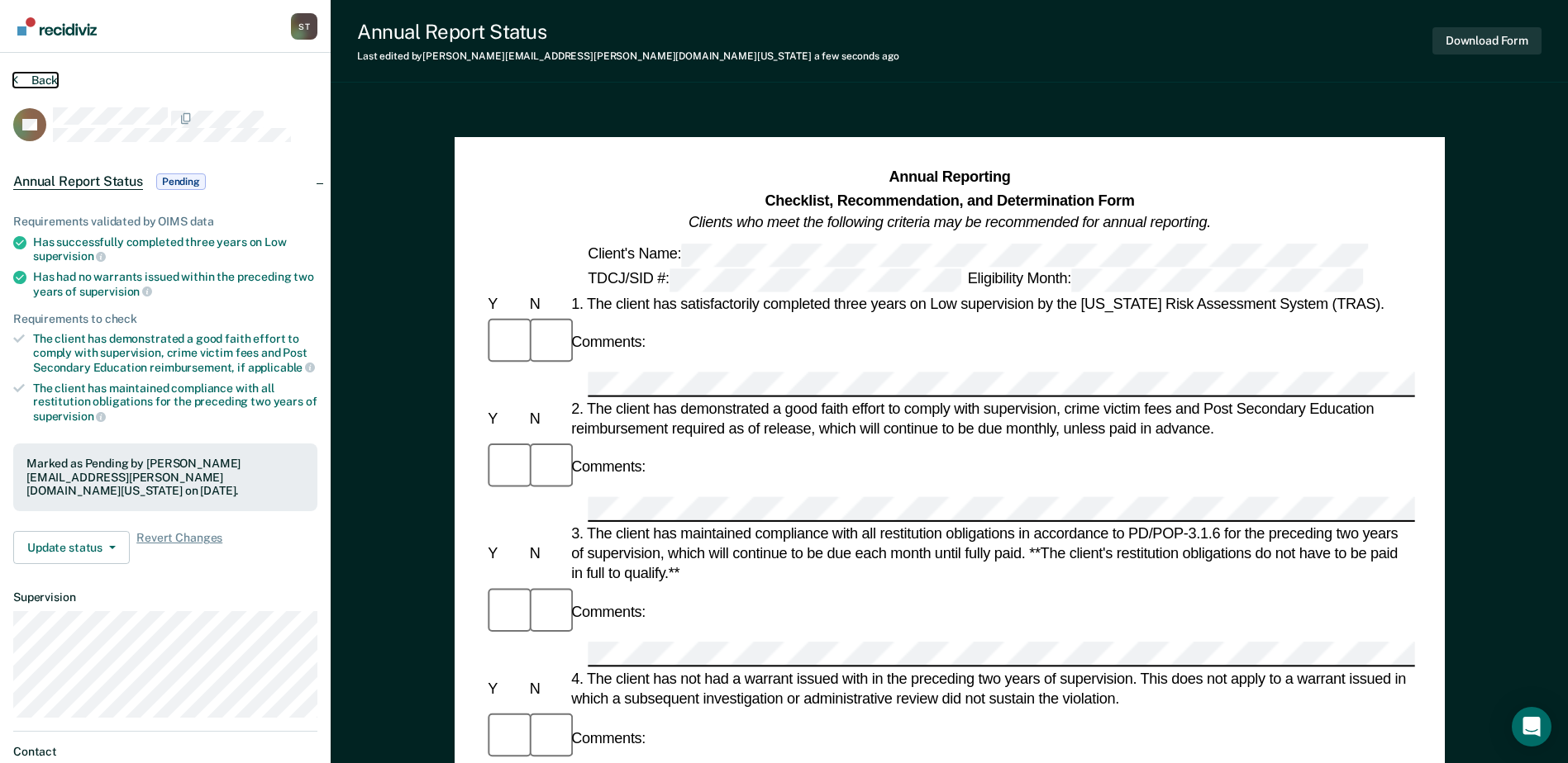
click at [46, 74] on button "Back" at bounding box center [36, 80] width 45 height 15
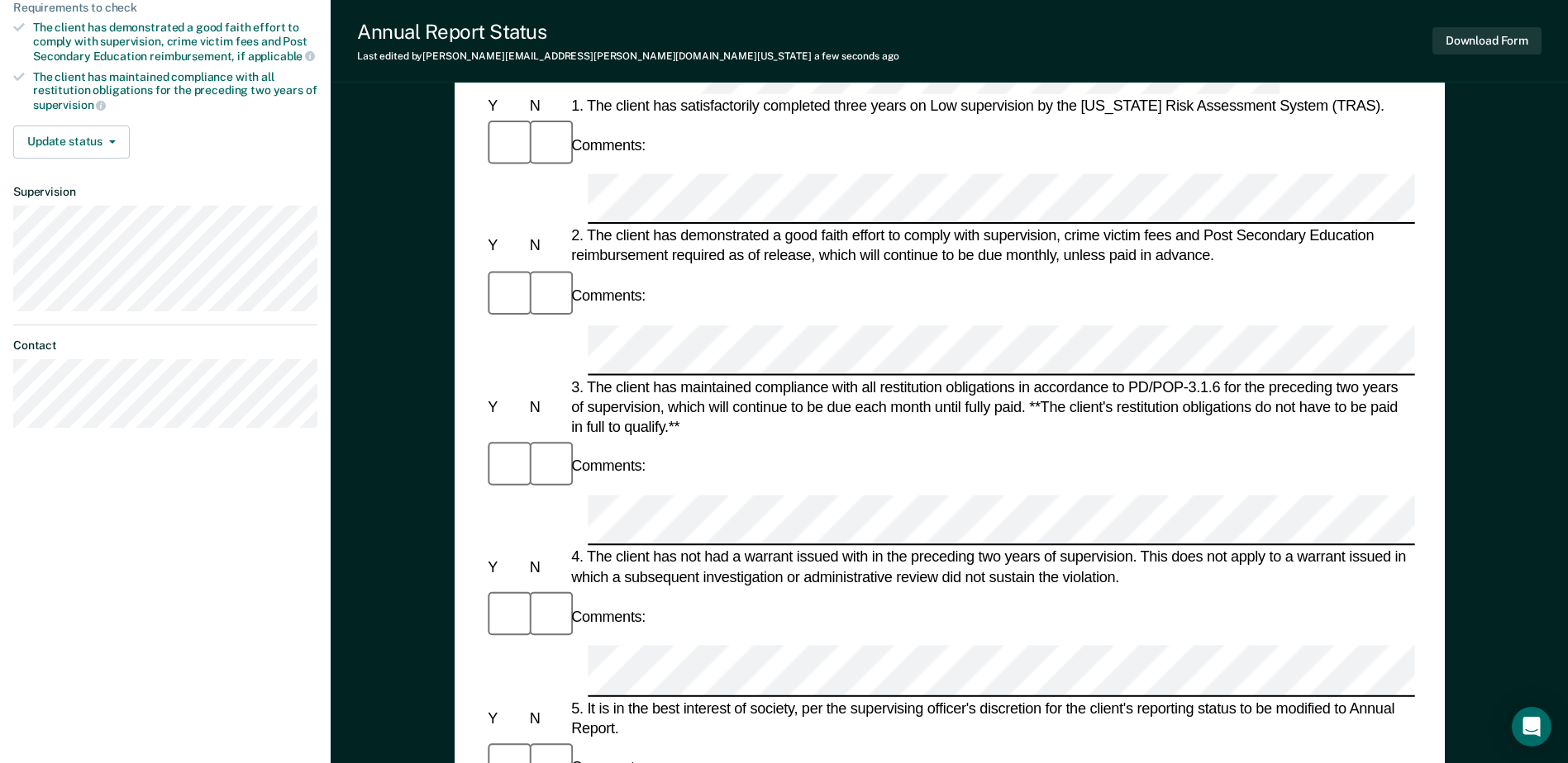
scroll to position [331, 0]
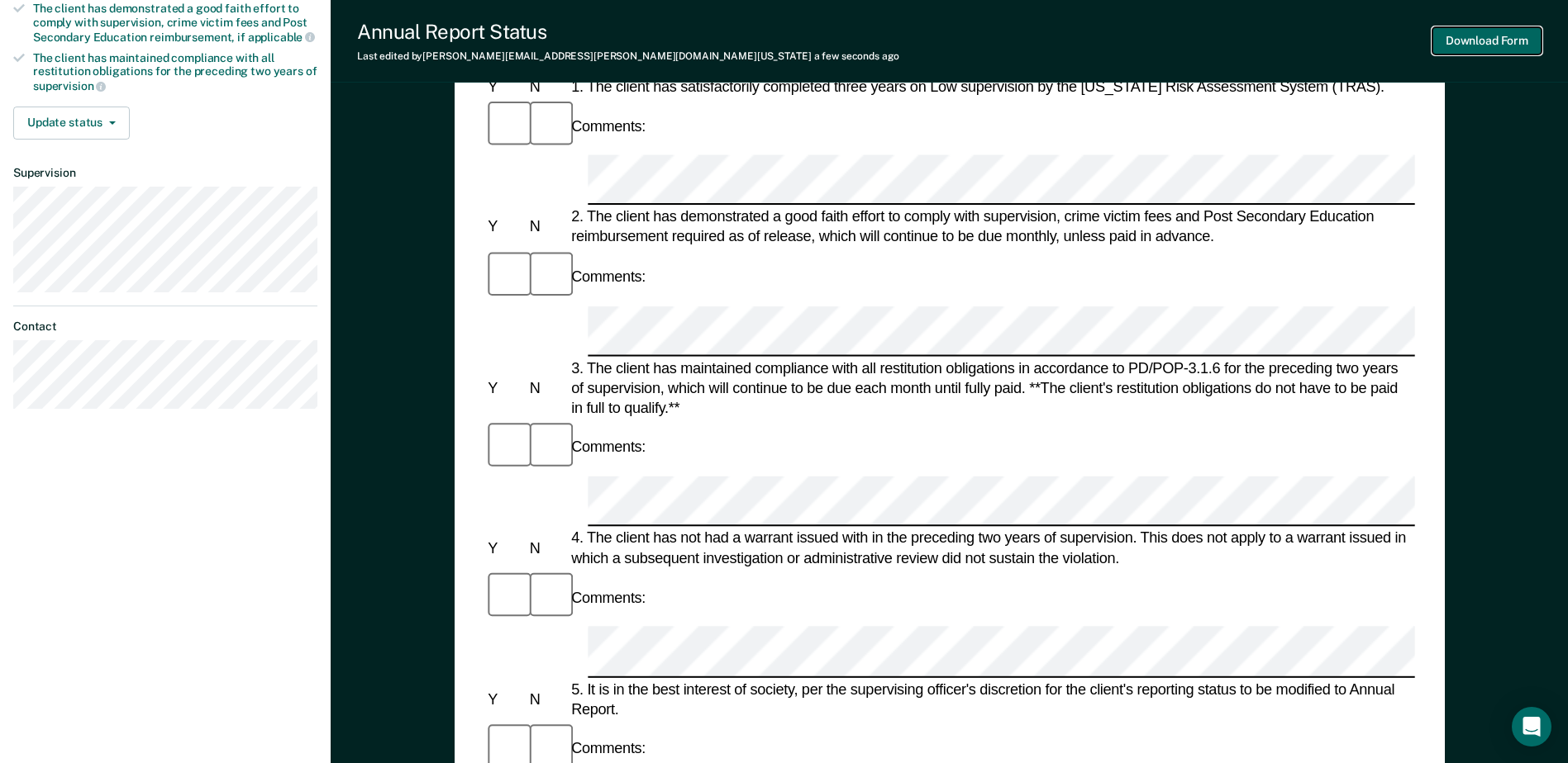
click at [1262, 45] on button "Download Form" at bounding box center [1487, 41] width 109 height 28
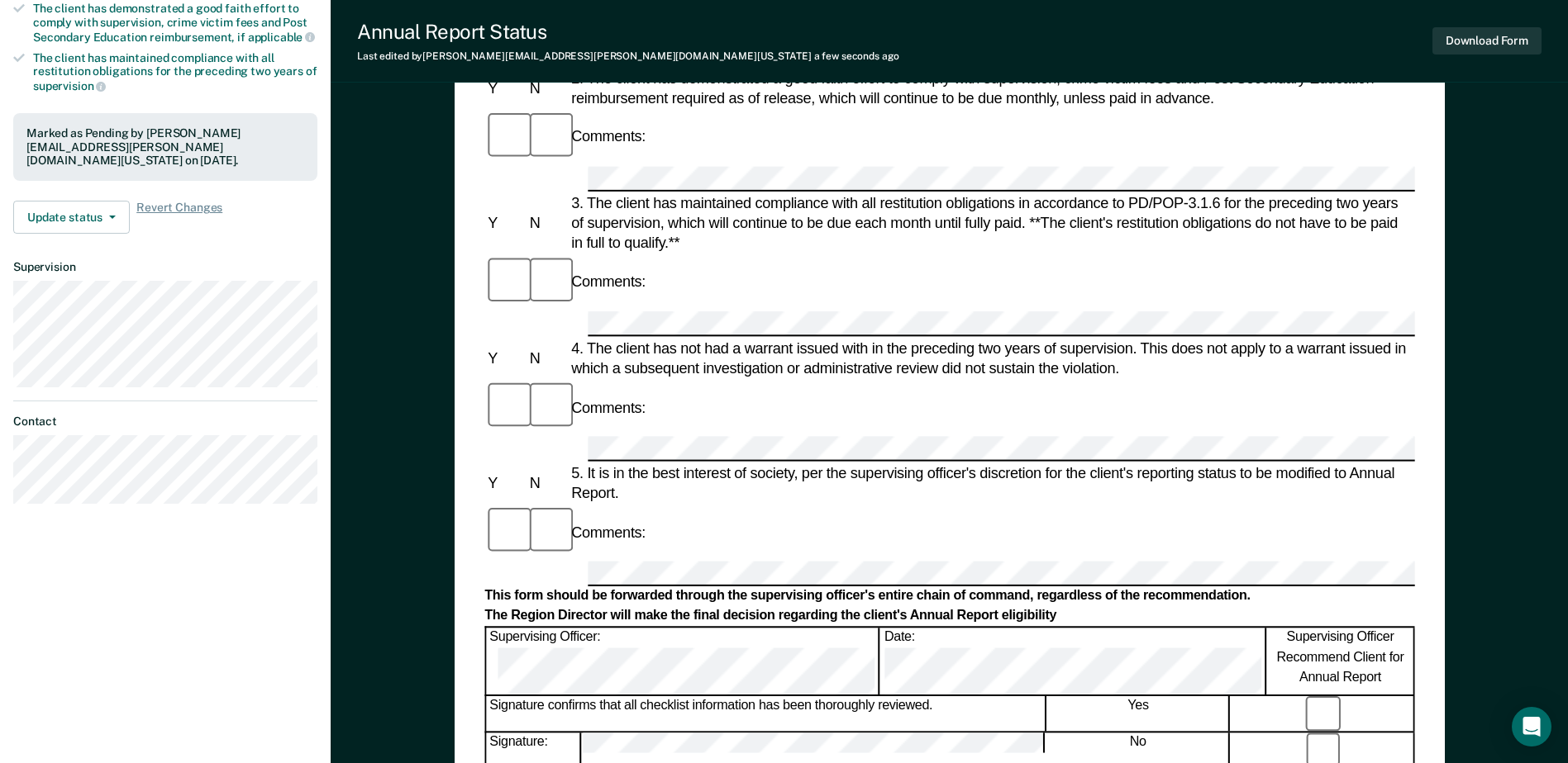
scroll to position [0, 0]
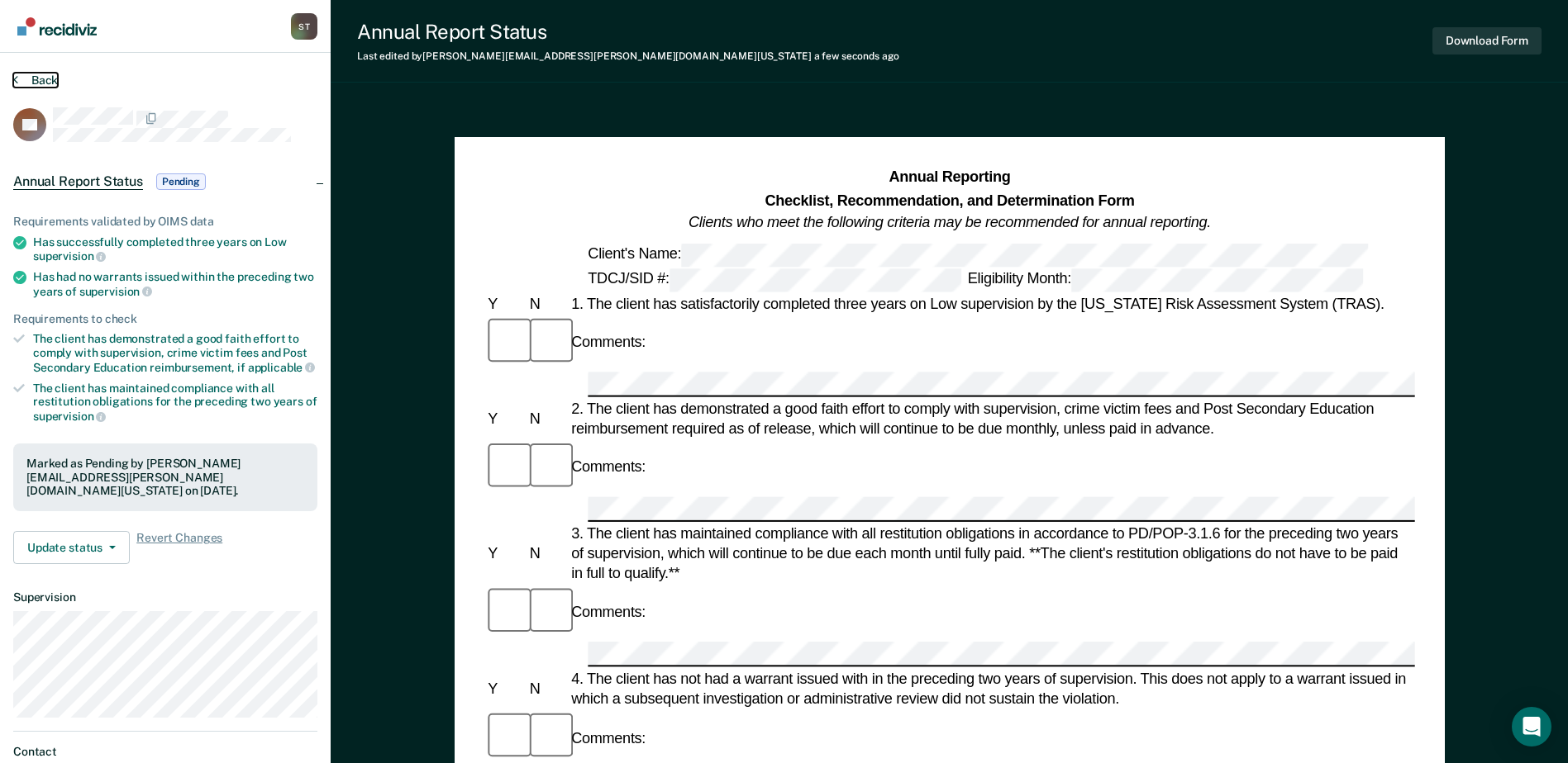
click at [37, 77] on button "Back" at bounding box center [36, 80] width 45 height 15
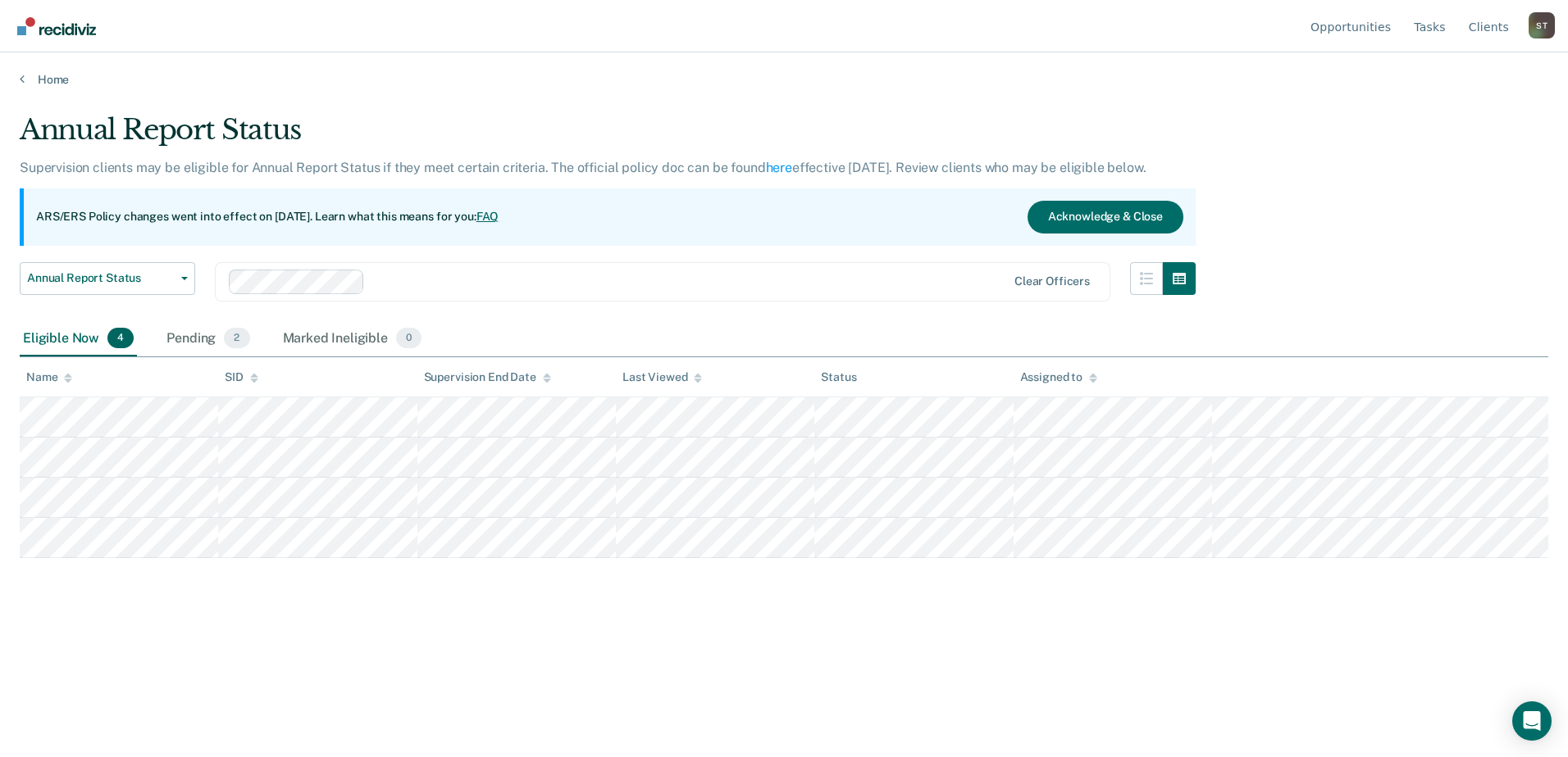
click at [86, 341] on div "Eligible Now 4" at bounding box center [78, 339] width 118 height 36
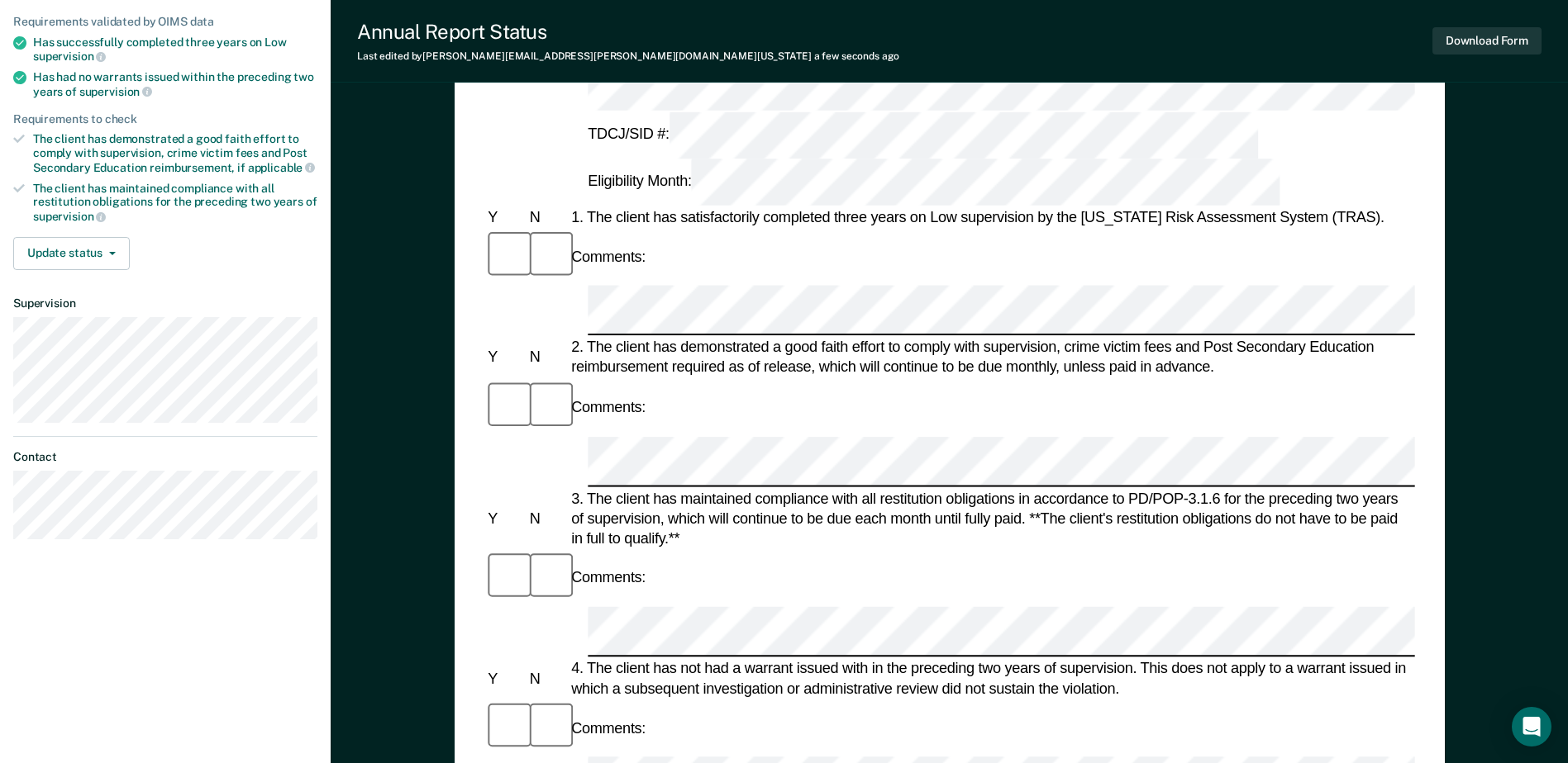
scroll to position [331, 0]
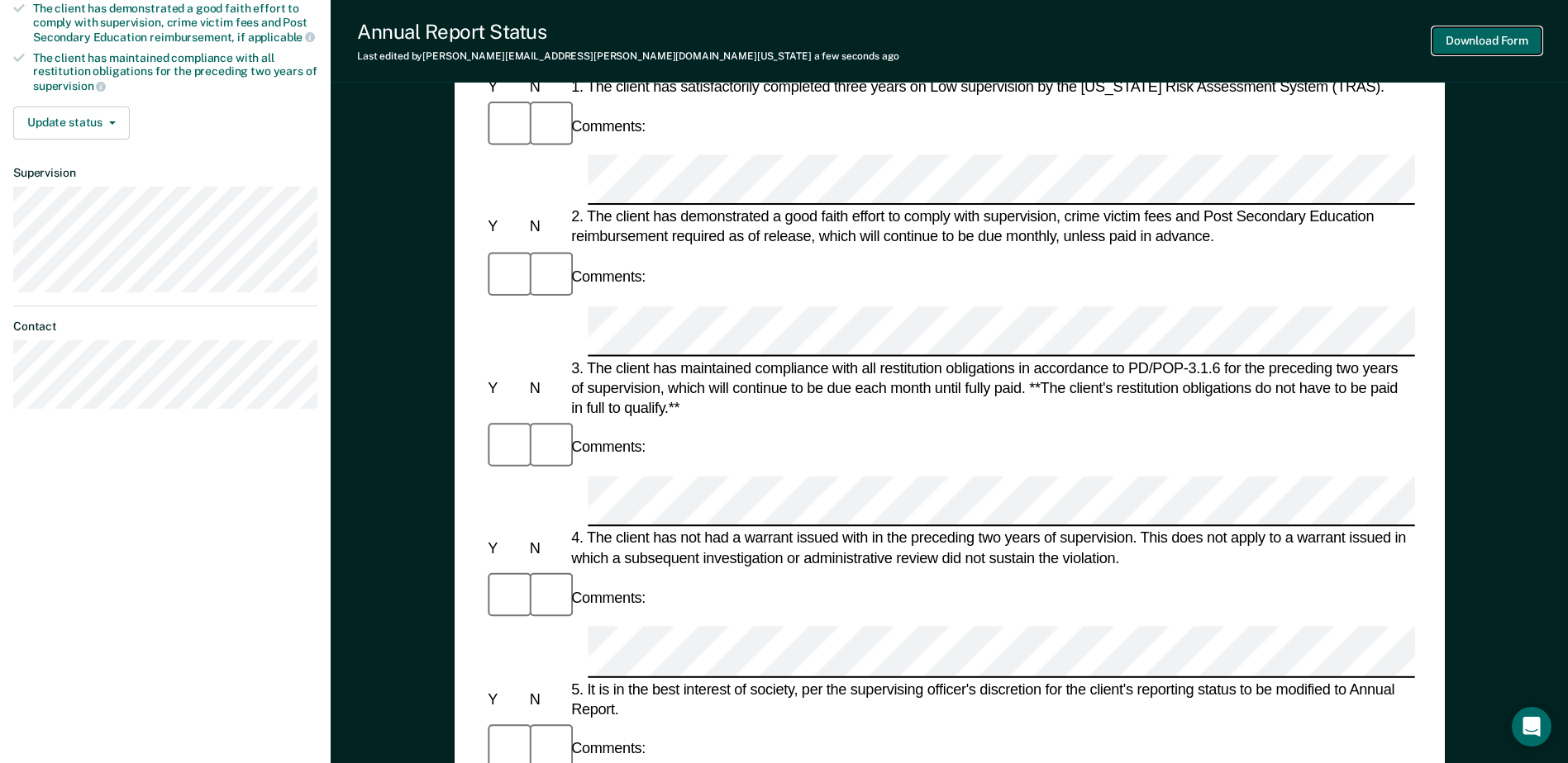
click at [1262, 29] on button "Download Form" at bounding box center [1487, 41] width 109 height 28
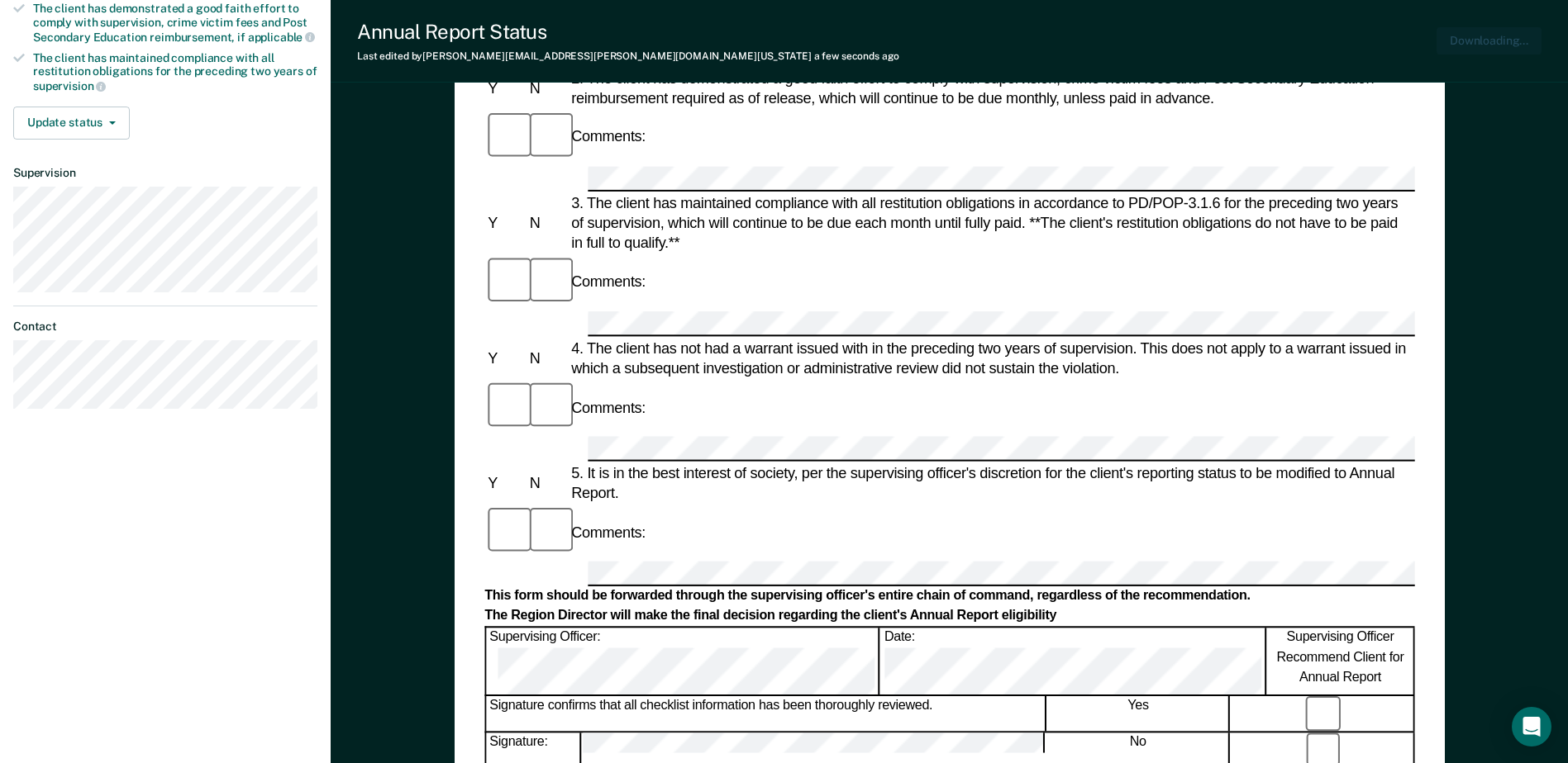
scroll to position [0, 0]
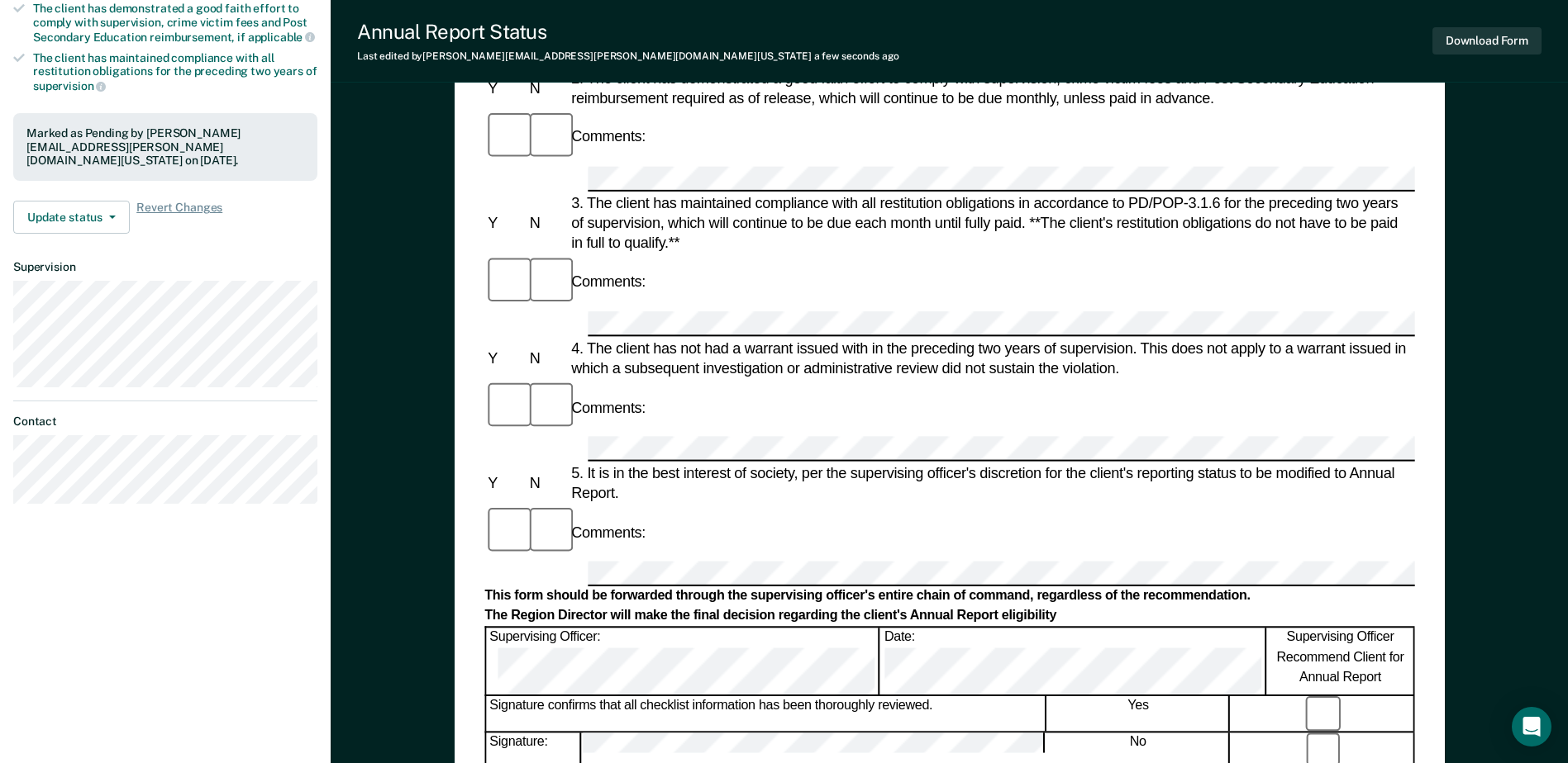
click at [335, 270] on div "Annual Reporting Checklist, Recommendation, and Determination Form Clients who …" at bounding box center [949, 498] width 1237 height 1453
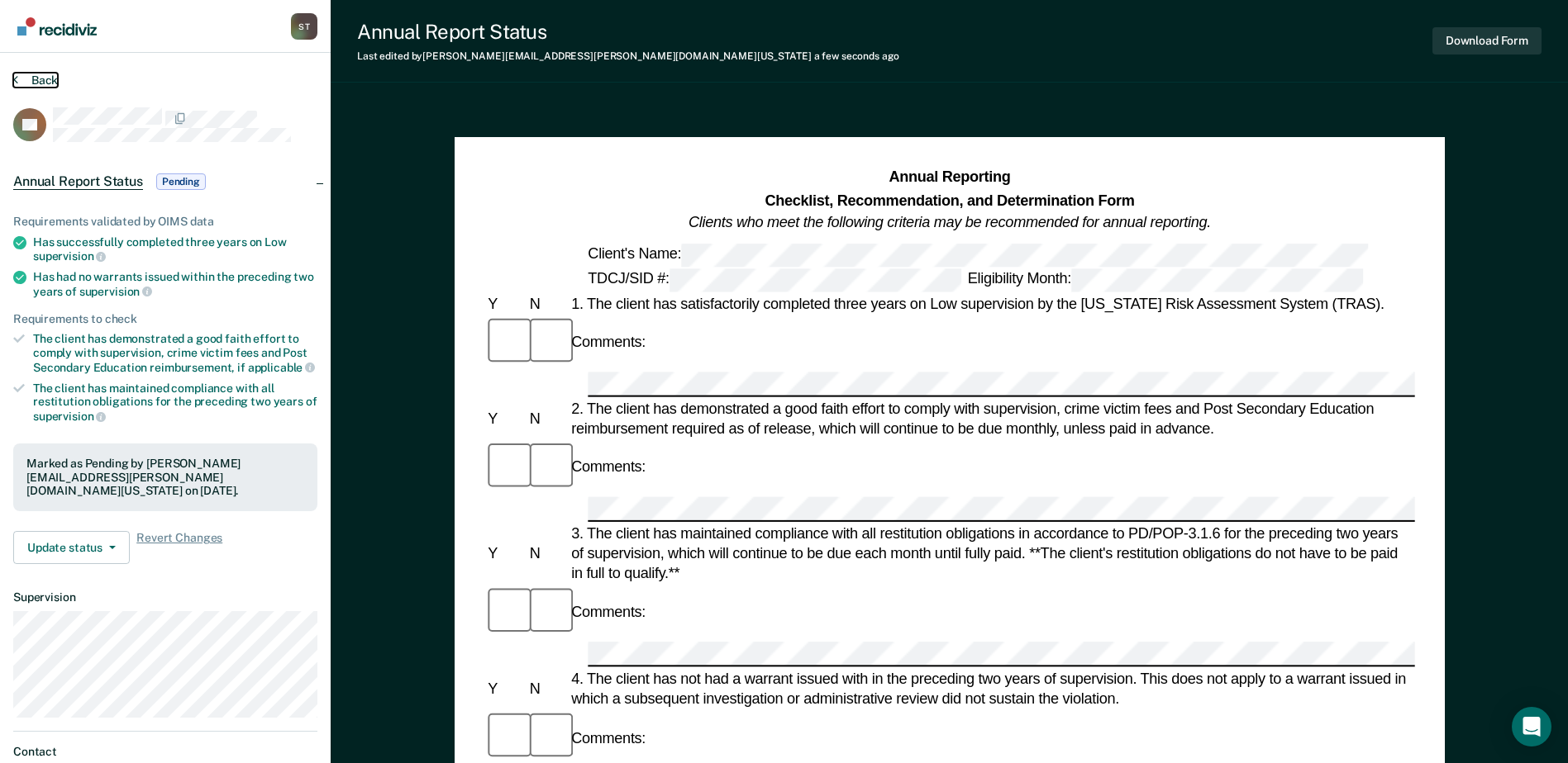
click at [51, 85] on button "Back" at bounding box center [36, 80] width 45 height 15
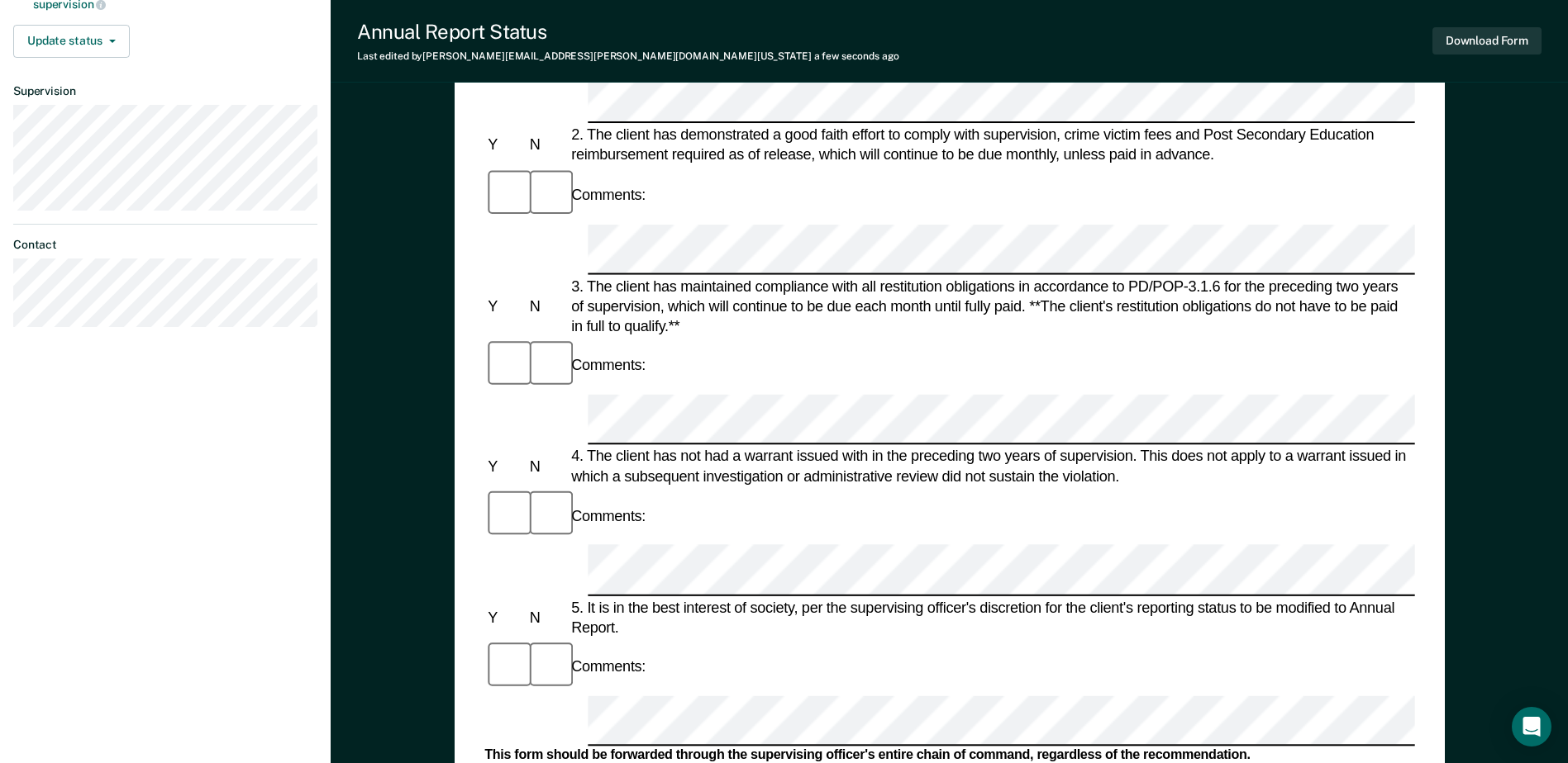
scroll to position [413, 0]
click at [1262, 29] on button "Download Form" at bounding box center [1487, 41] width 109 height 28
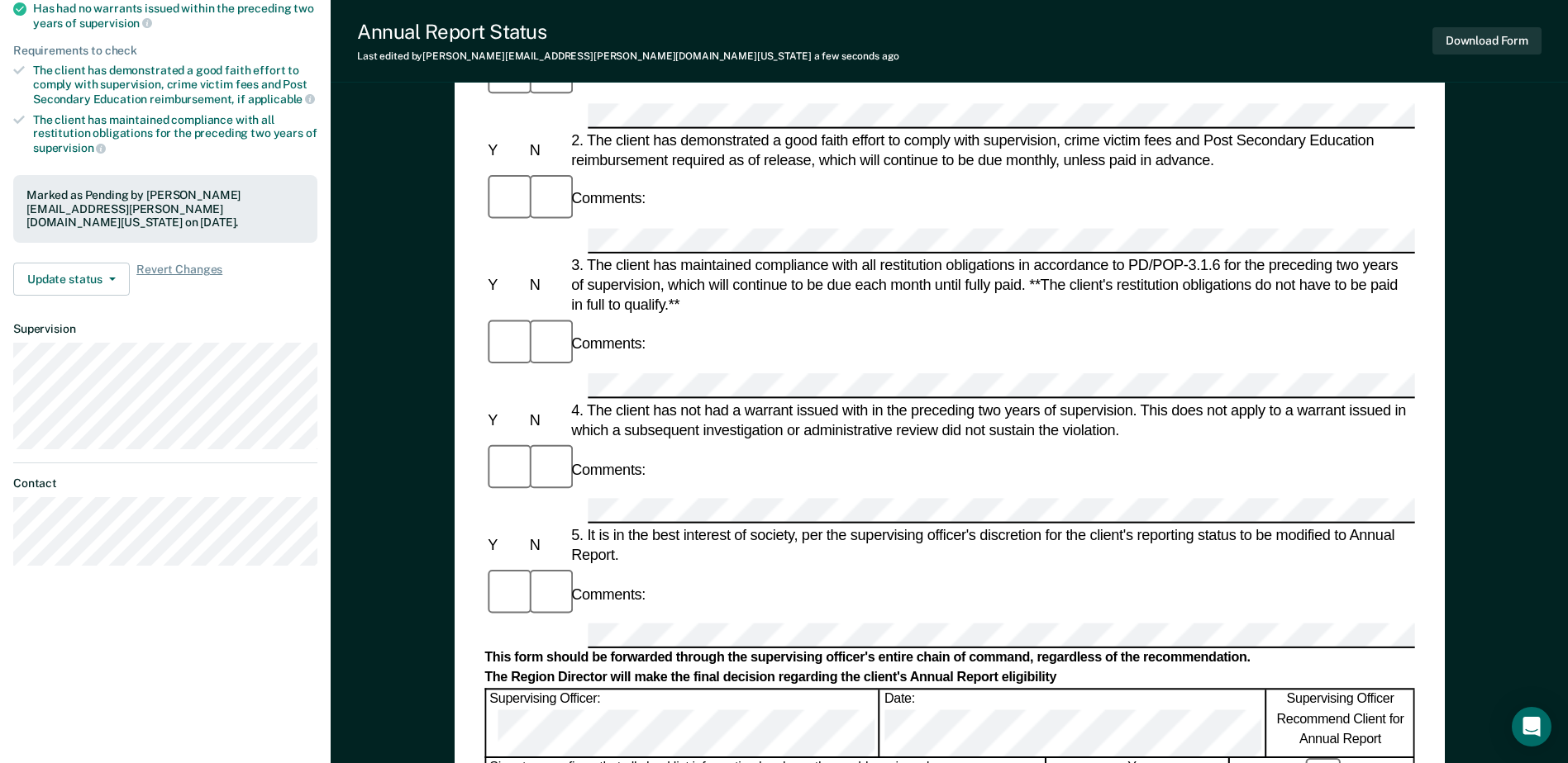
scroll to position [0, 0]
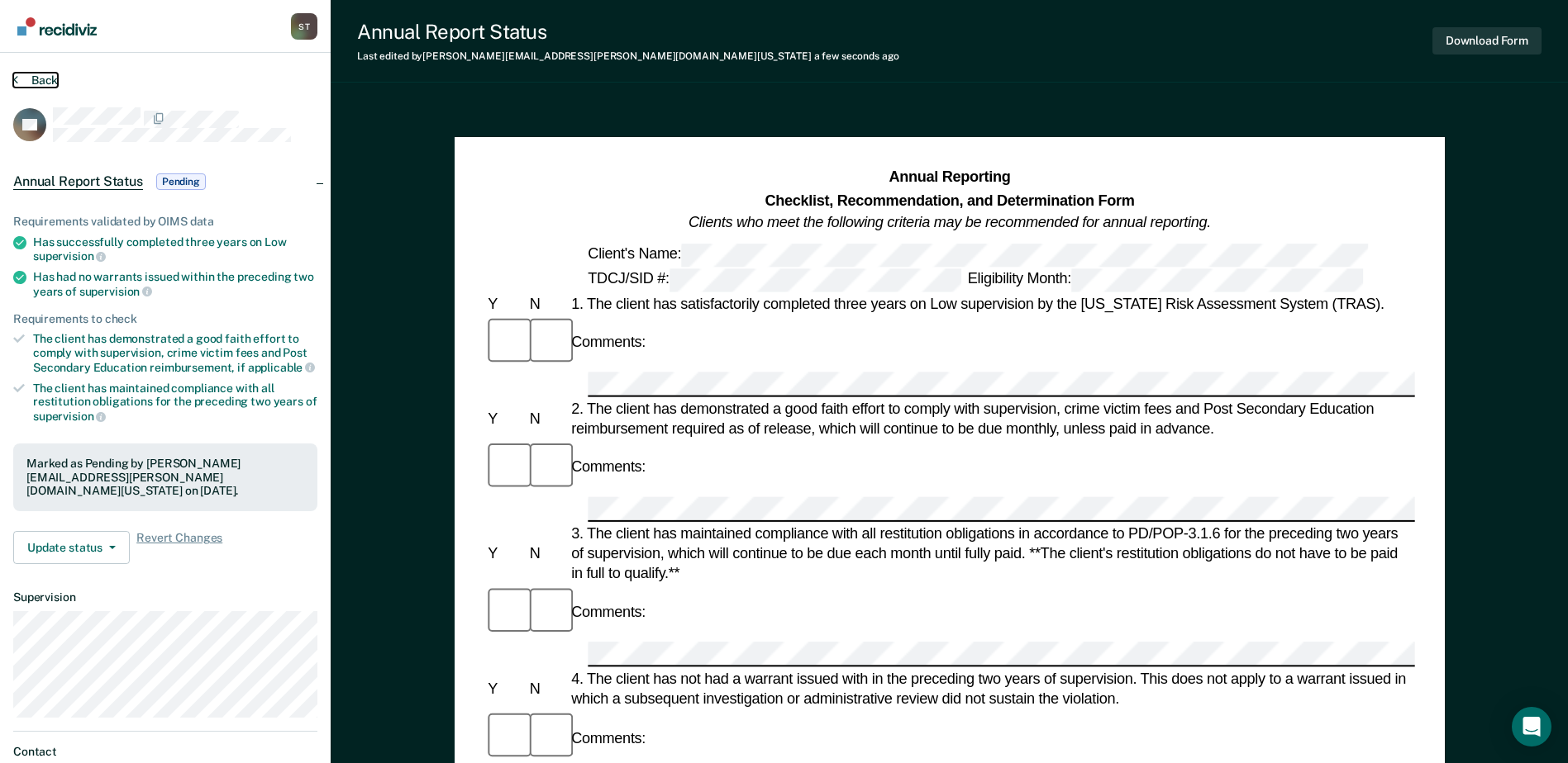
click at [47, 77] on button "Back" at bounding box center [36, 80] width 45 height 15
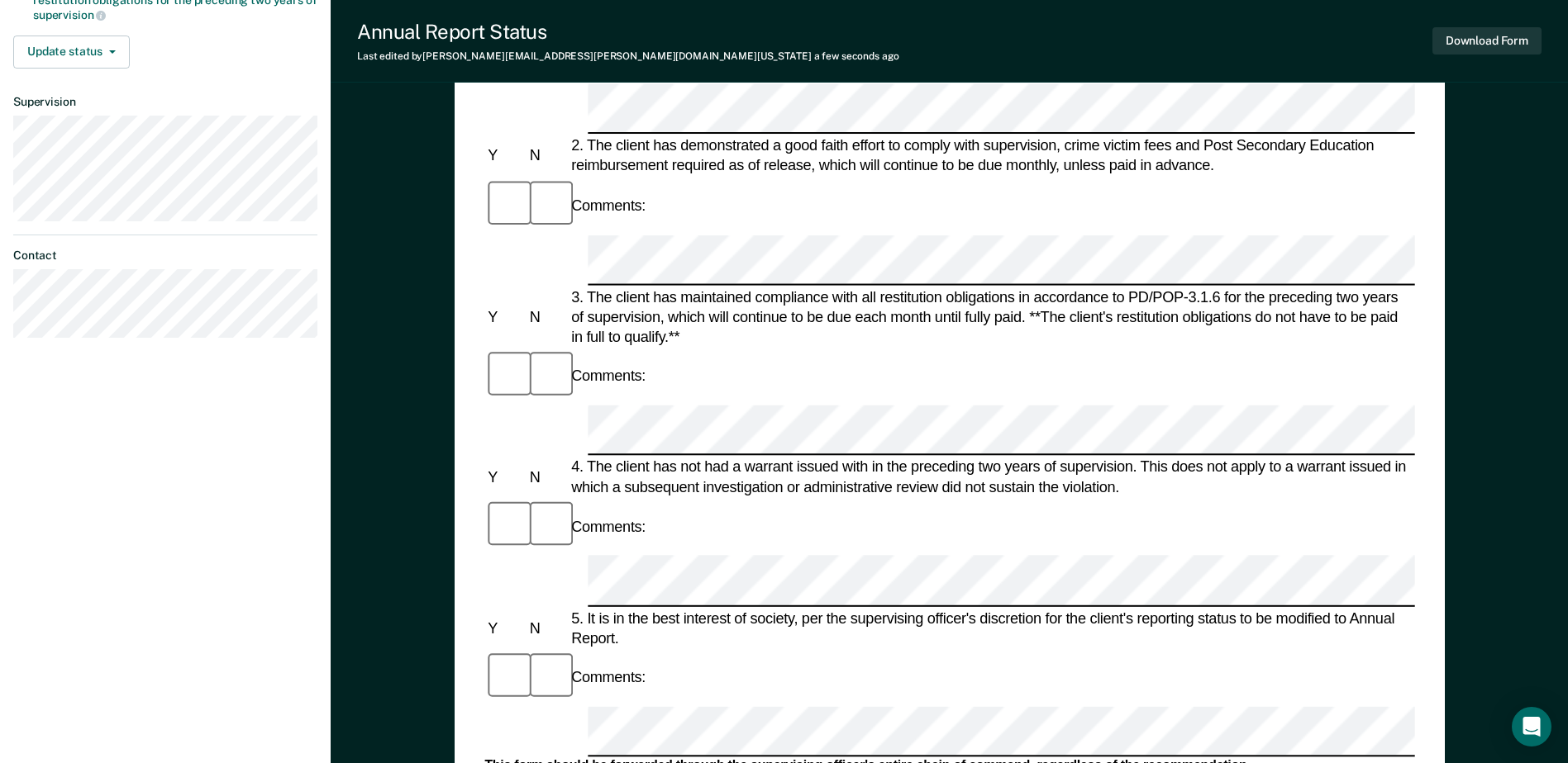
scroll to position [413, 0]
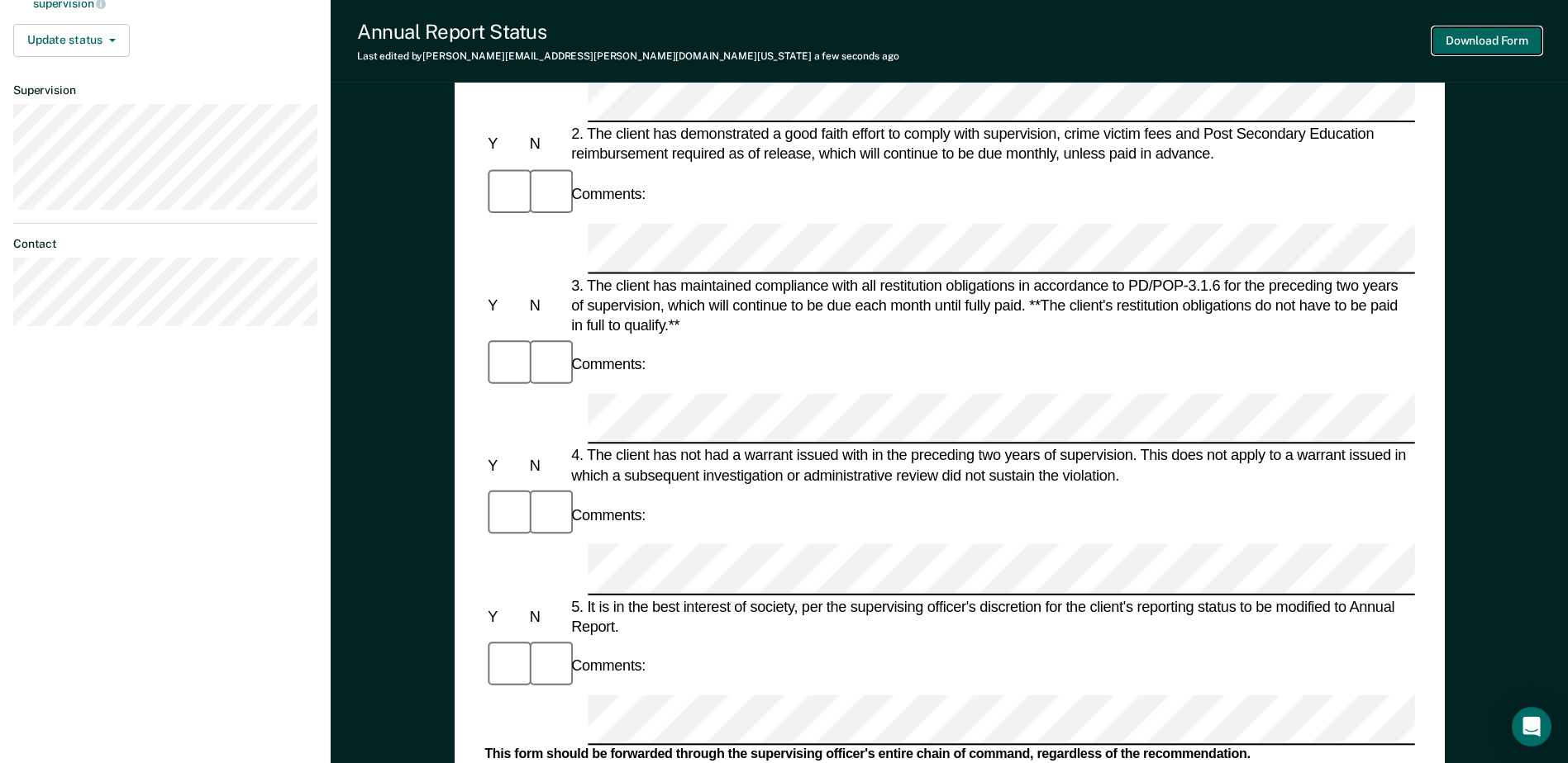
click at [1262, 33] on button "Download Form" at bounding box center [1487, 41] width 109 height 28
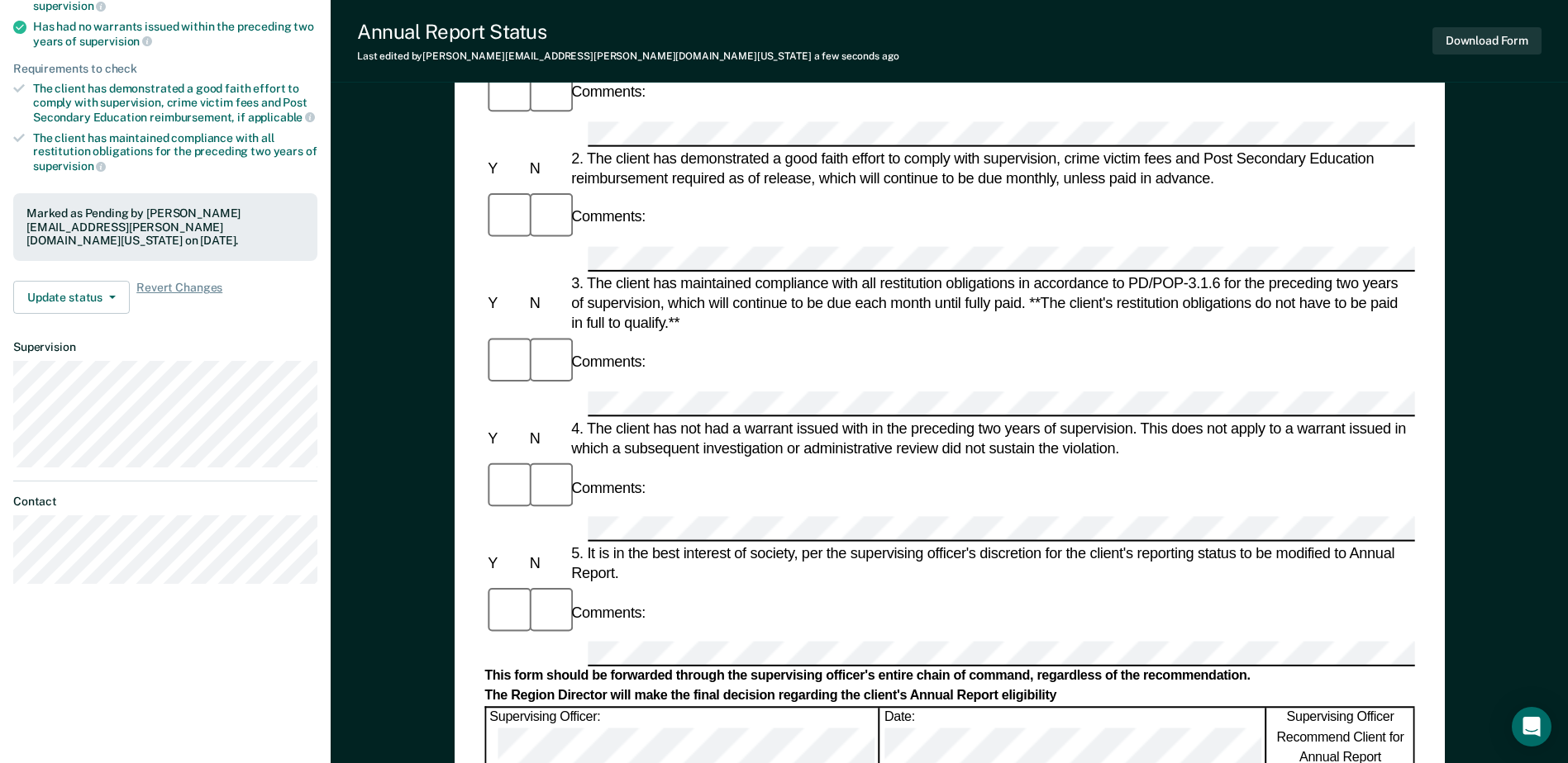
scroll to position [0, 0]
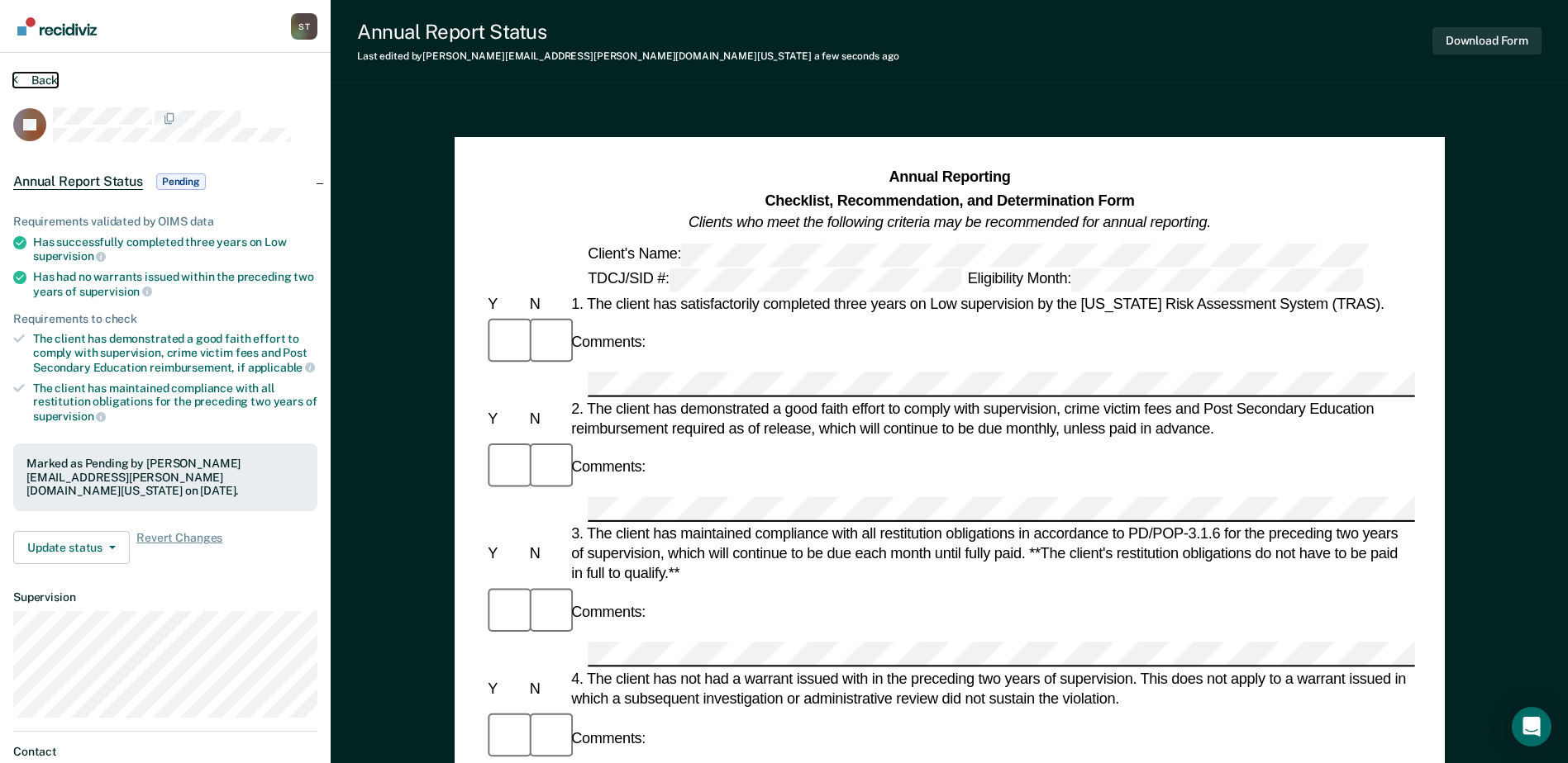
click at [51, 86] on button "Back" at bounding box center [36, 80] width 45 height 15
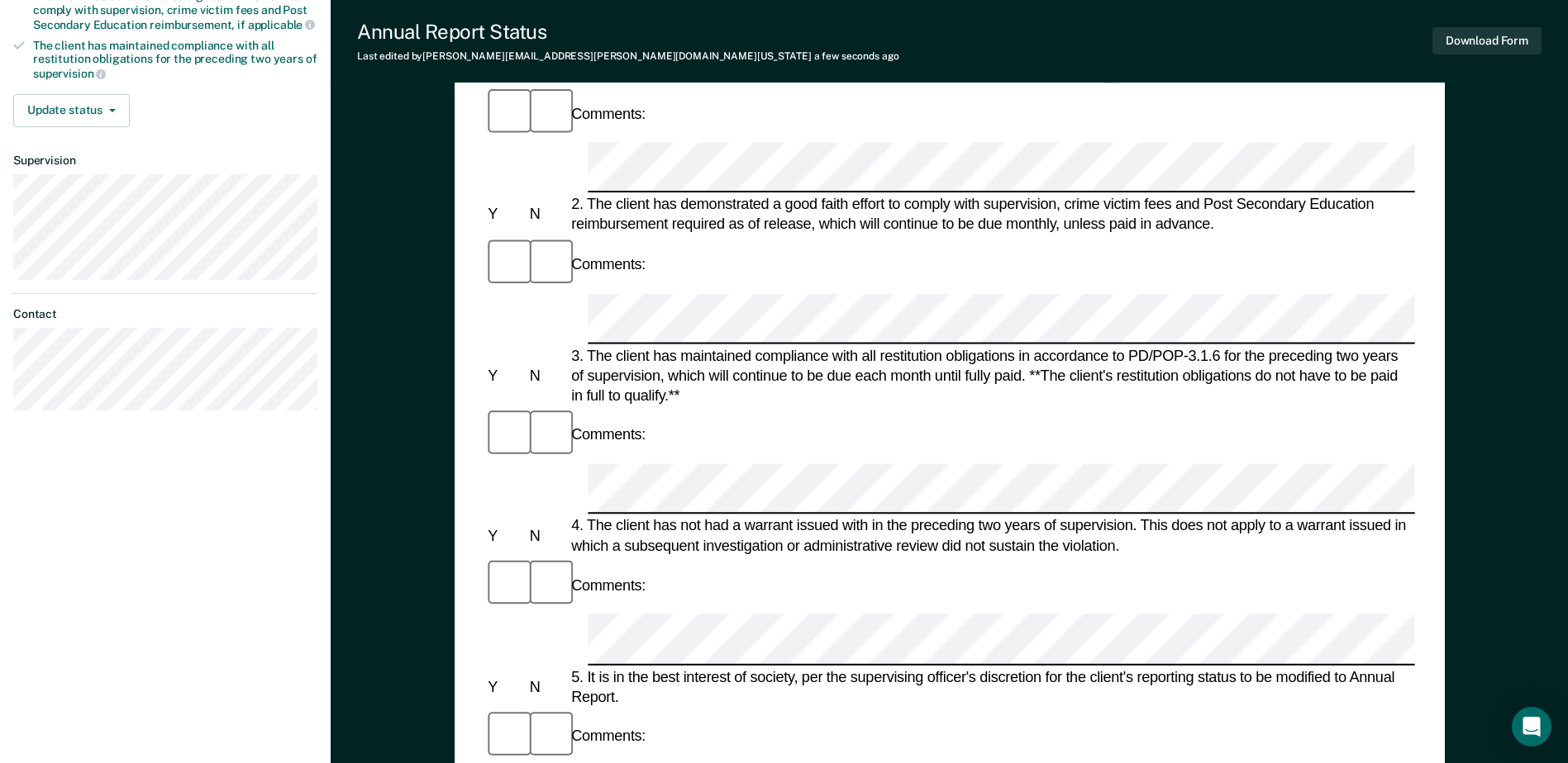
scroll to position [413, 0]
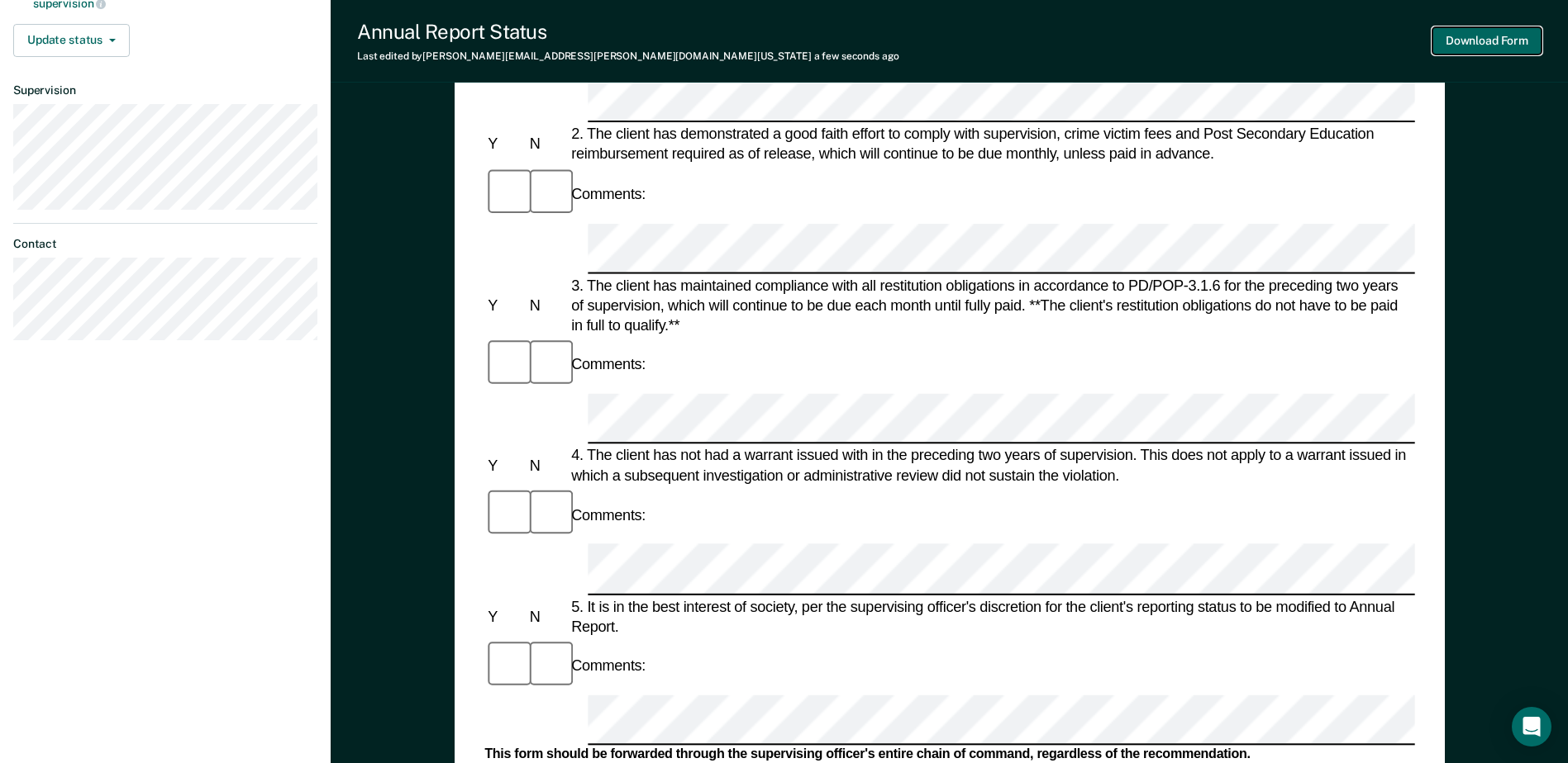
click at [1262, 41] on button "Download Form" at bounding box center [1487, 41] width 109 height 28
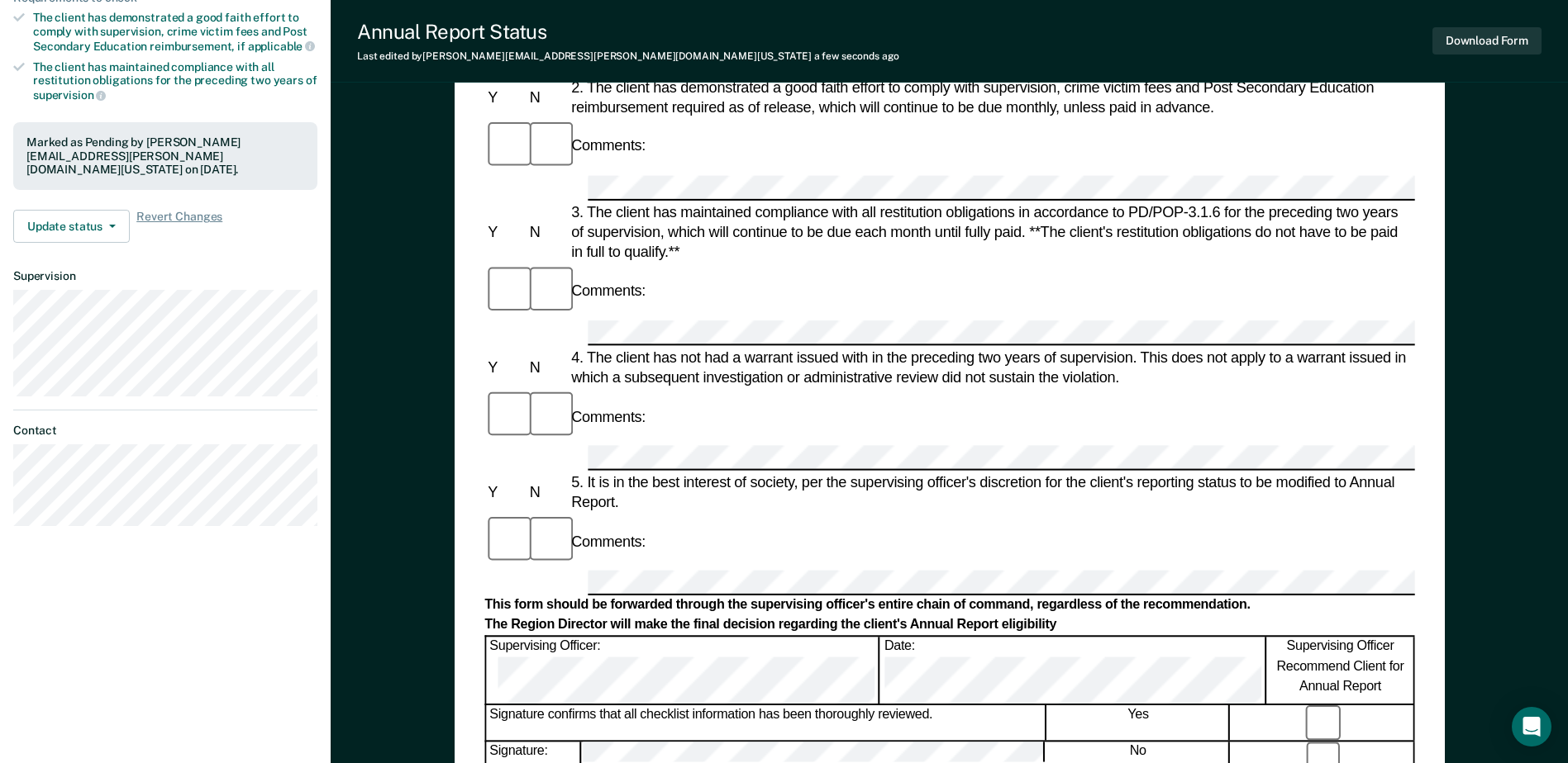
scroll to position [0, 0]
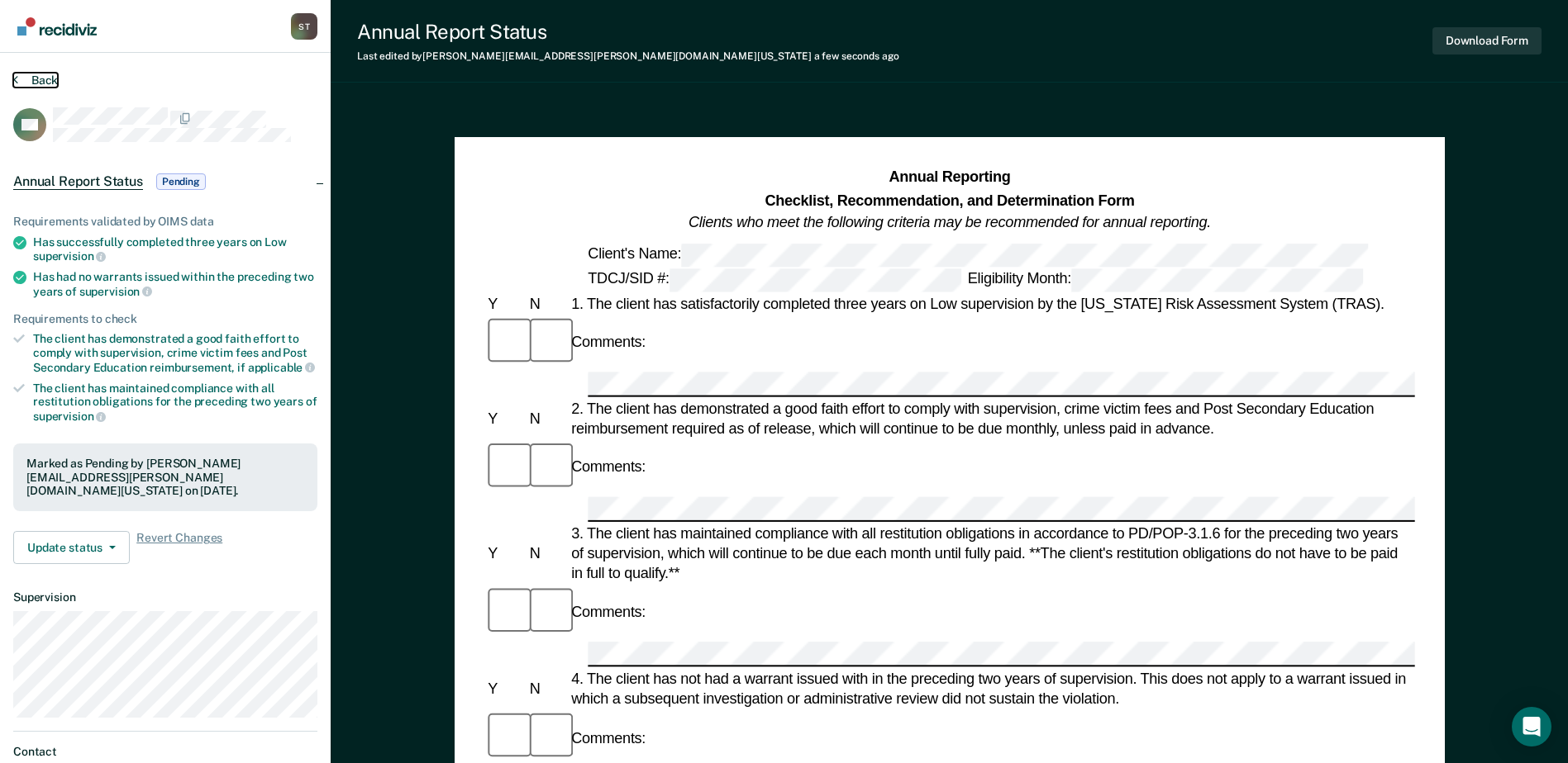
click at [39, 82] on button "Back" at bounding box center [36, 80] width 45 height 15
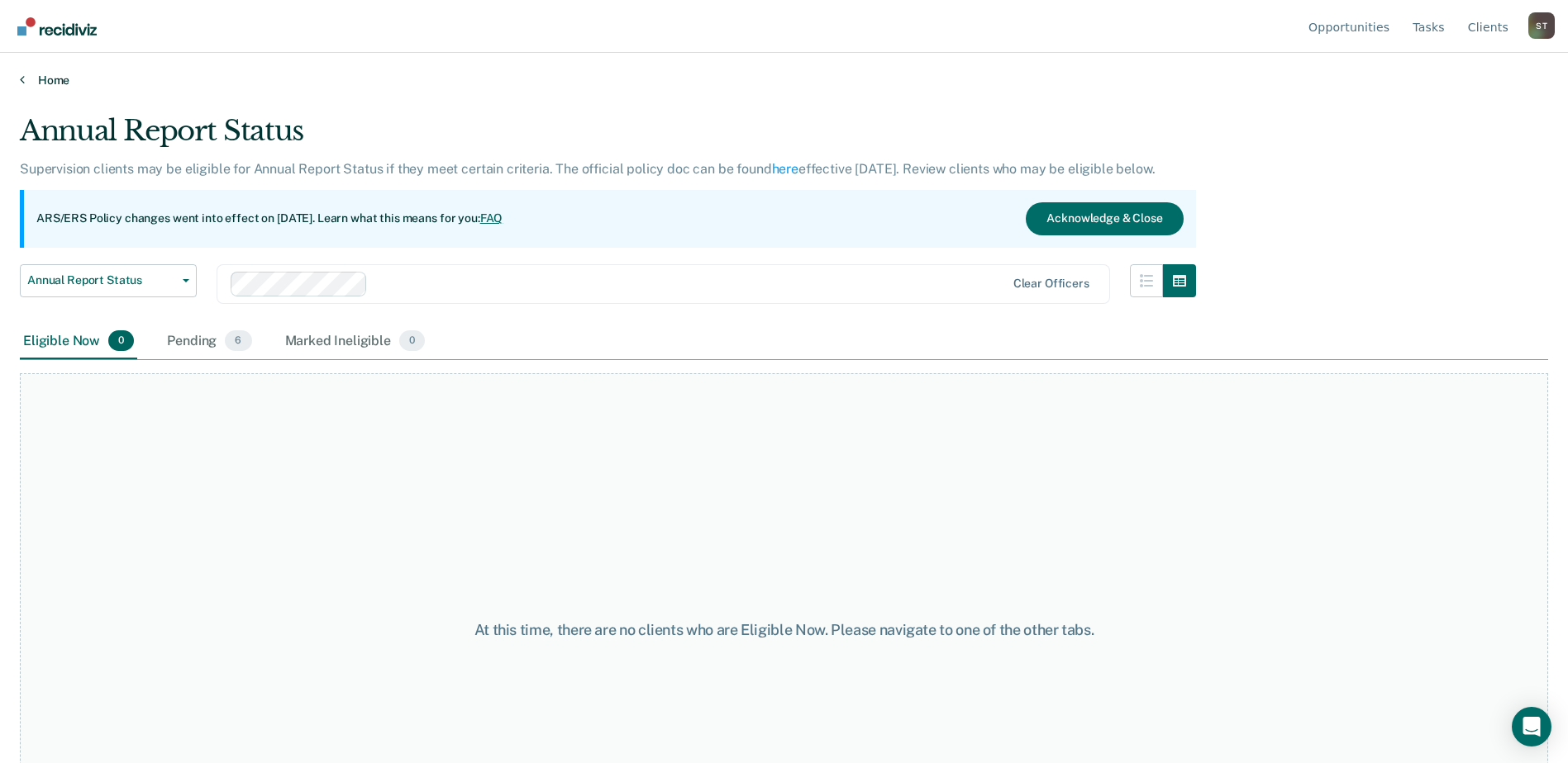
click at [46, 73] on link "Home" at bounding box center [784, 80] width 1529 height 15
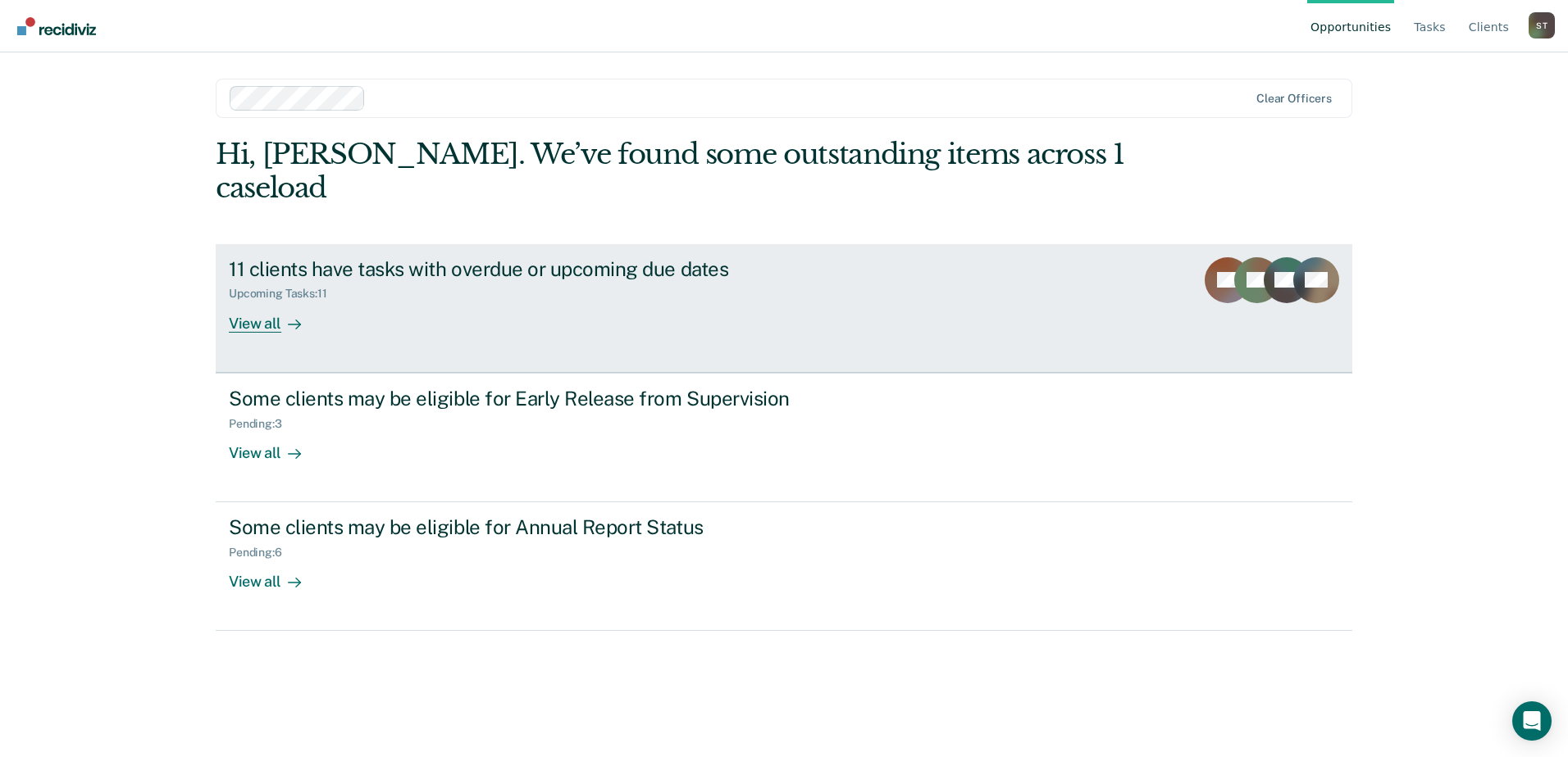
click at [274, 301] on div "View all" at bounding box center [275, 317] width 92 height 32
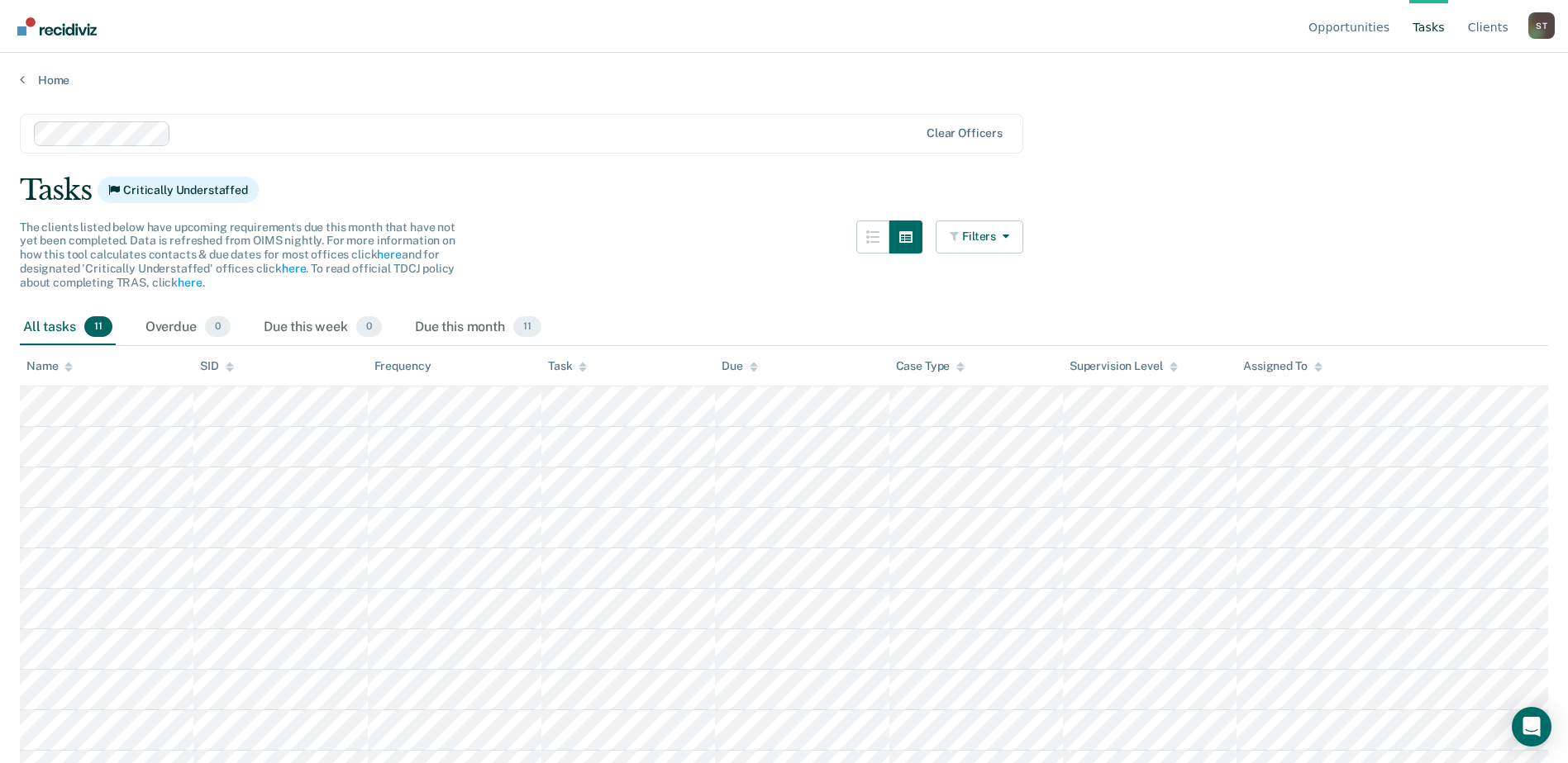
click at [1262, 238] on main "Clear officers Tasks Critically Understaffed The clients listed below have upco…" at bounding box center [784, 423] width 1568 height 671
